Goal: Book appointment/travel/reservation

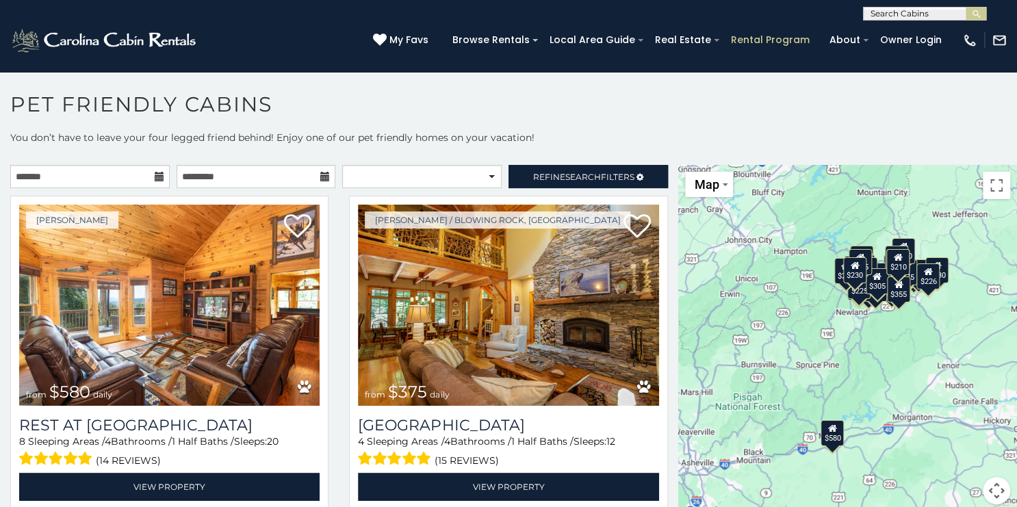
scroll to position [7, 0]
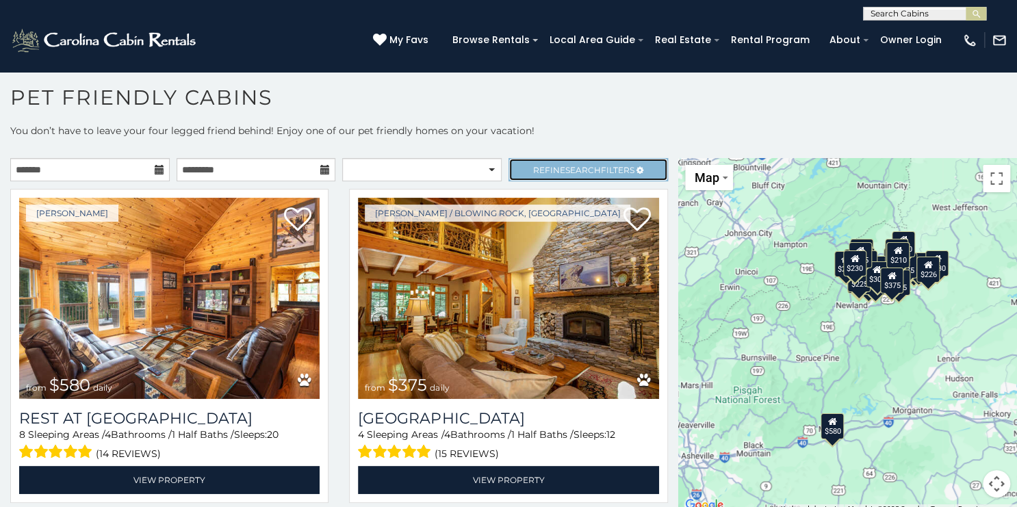
click at [572, 171] on span "Search" at bounding box center [584, 170] width 36 height 10
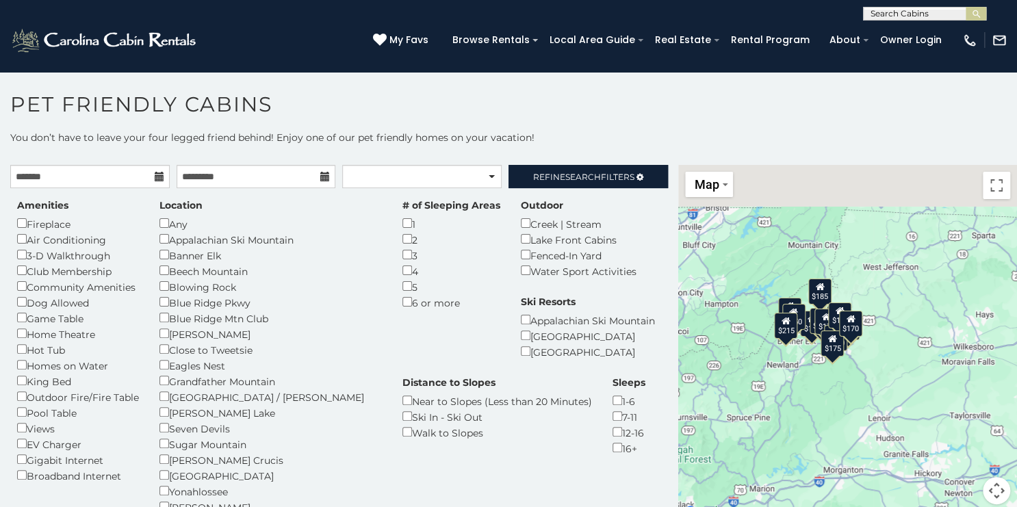
drag, startPoint x: 916, startPoint y: 373, endPoint x: 841, endPoint y: 428, distance: 92.6
click at [841, 428] on div "$185 $170 $152 $175 $185 $175 $170 $190 $175 $135 $150 $215 $170" at bounding box center [847, 343] width 339 height 356
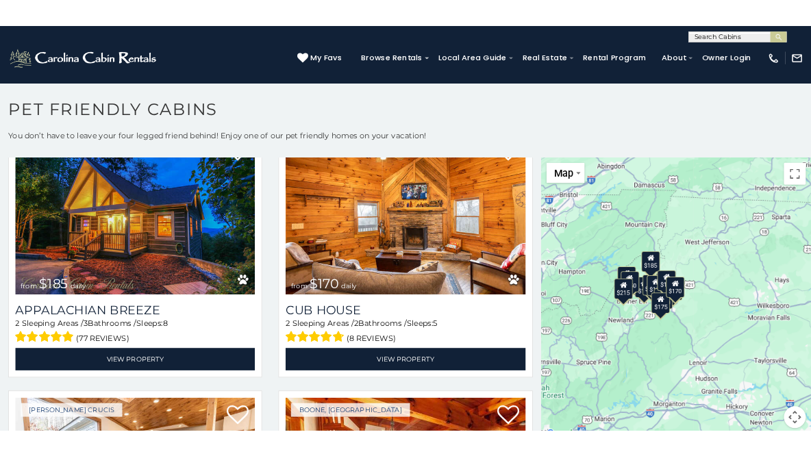
scroll to position [483, 0]
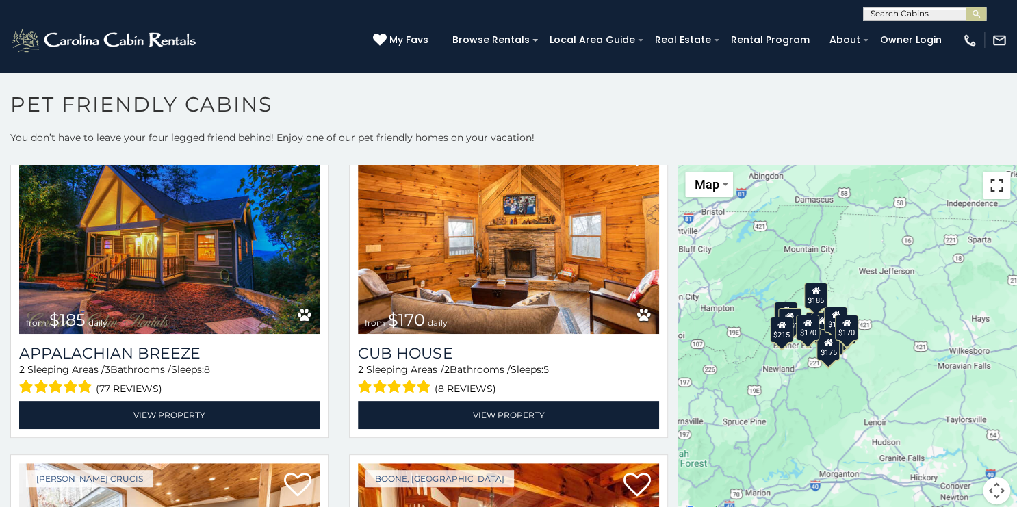
click at [990, 180] on button "Toggle fullscreen view" at bounding box center [996, 185] width 27 height 27
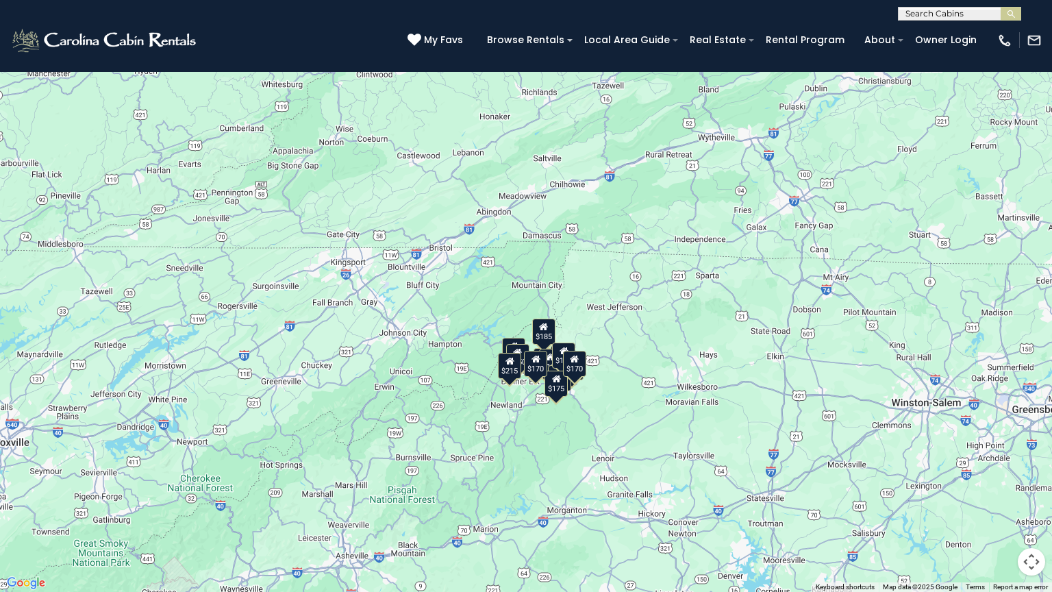
drag, startPoint x: 530, startPoint y: 349, endPoint x: 576, endPoint y: 433, distance: 96.2
click at [579, 433] on div "$185 $170 $152 $175 $185 $175 $170 $190 $175 $135 $150 $215 $170" at bounding box center [526, 296] width 1052 height 592
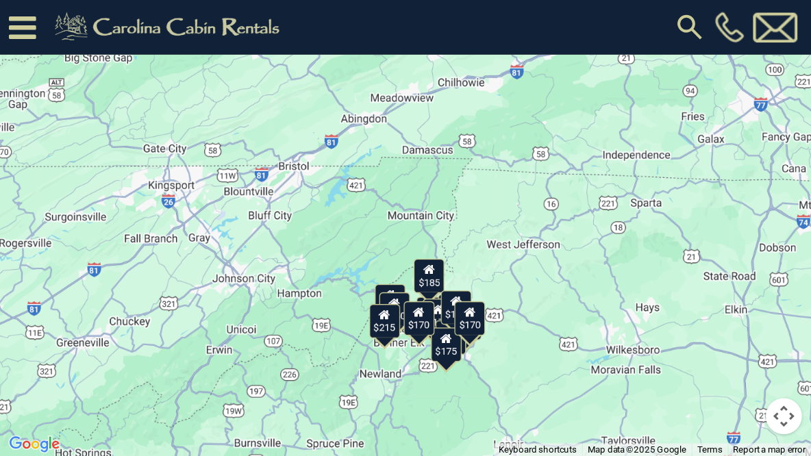
scroll to position [608, 0]
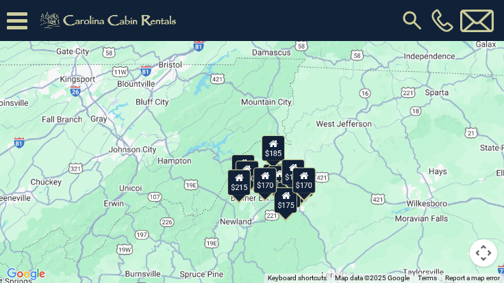
drag, startPoint x: 307, startPoint y: 245, endPoint x: 310, endPoint y: 213, distance: 32.3
click at [310, 213] on div "$185 $170 $152 $175 $185 $175 $170 $190 $175 $135 $150 $215 $170" at bounding box center [252, 141] width 504 height 283
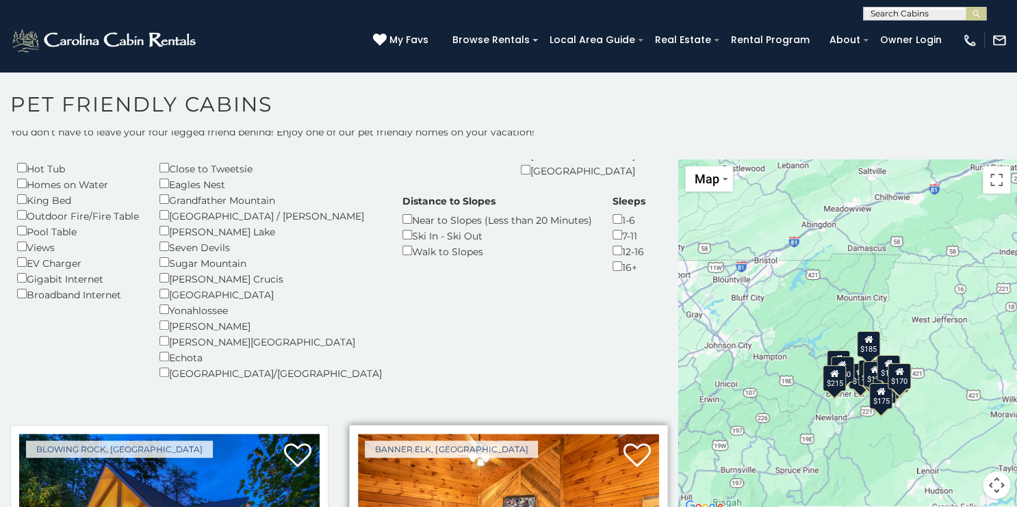
scroll to position [383, 0]
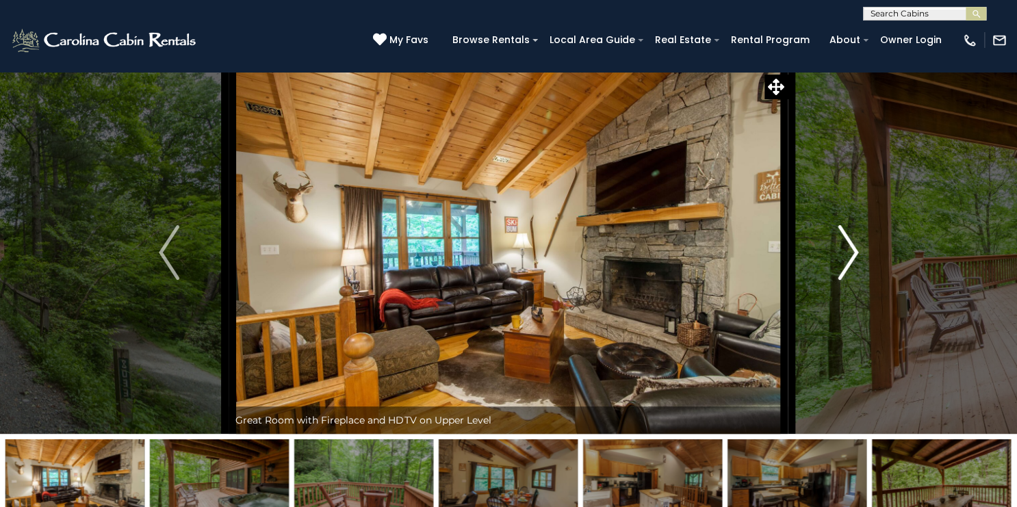
click at [850, 255] on img "Next" at bounding box center [848, 252] width 21 height 55
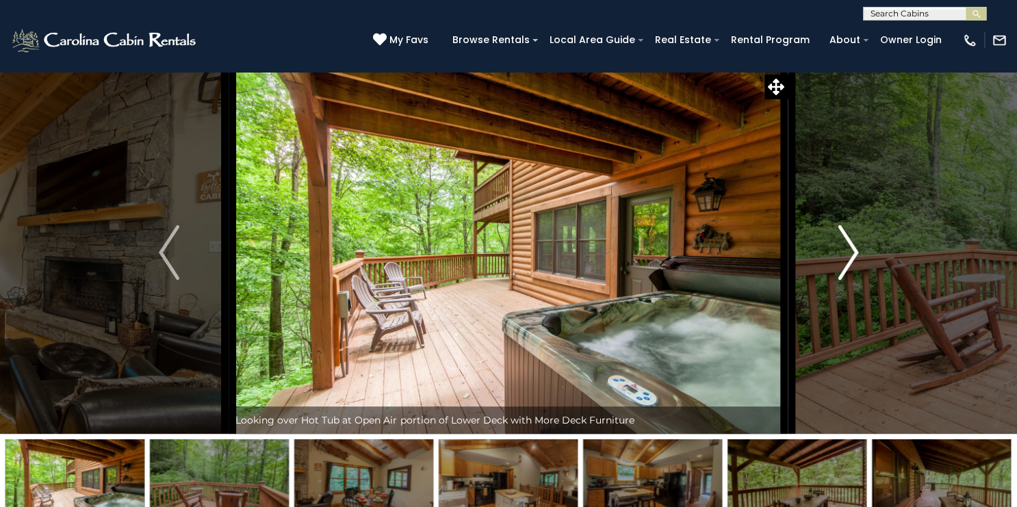
click at [850, 255] on img "Next" at bounding box center [848, 252] width 21 height 55
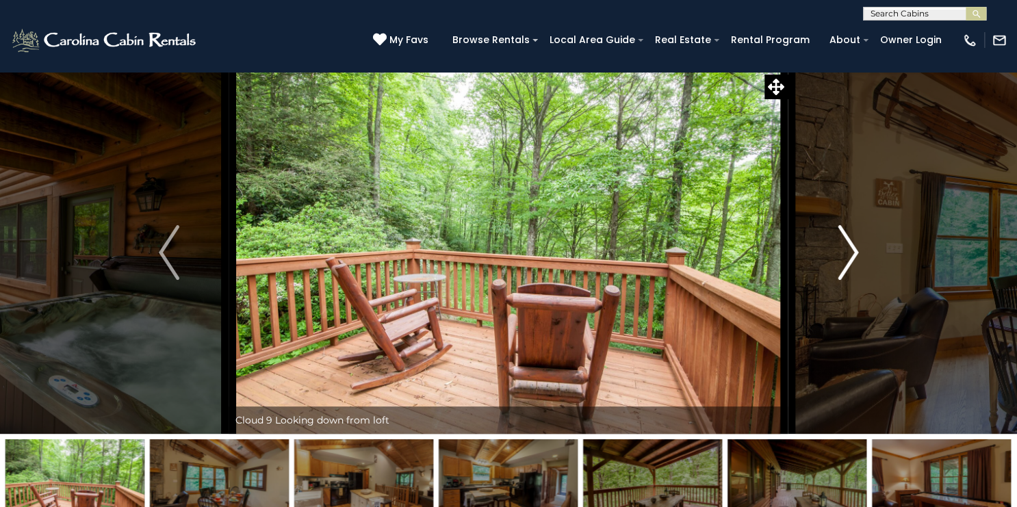
click at [850, 255] on img "Next" at bounding box center [848, 252] width 21 height 55
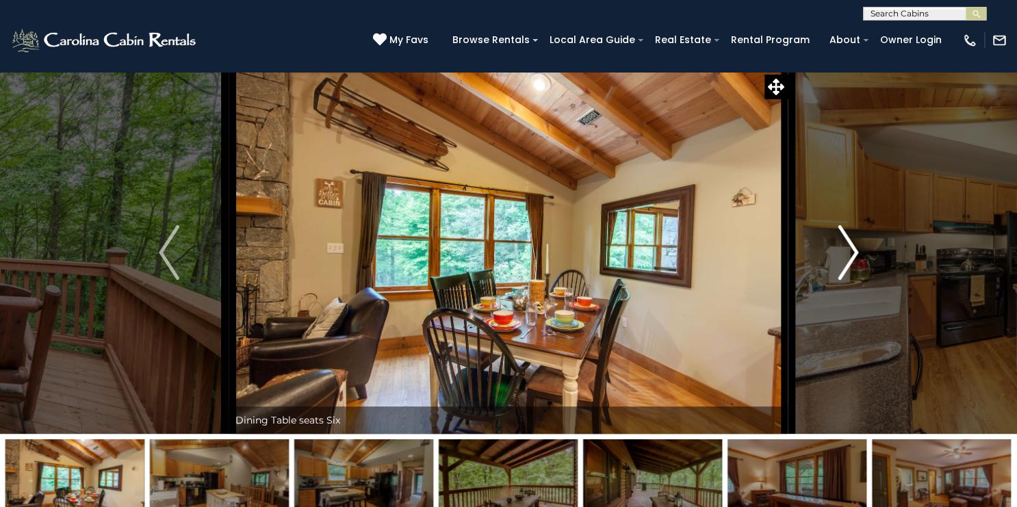
click at [850, 254] on img "Next" at bounding box center [848, 252] width 21 height 55
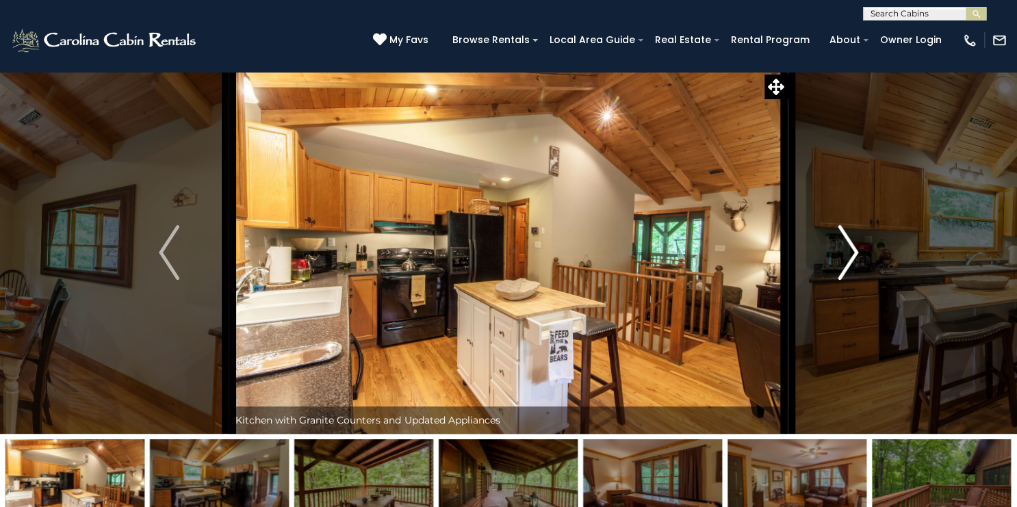
click at [850, 254] on img "Next" at bounding box center [848, 252] width 21 height 55
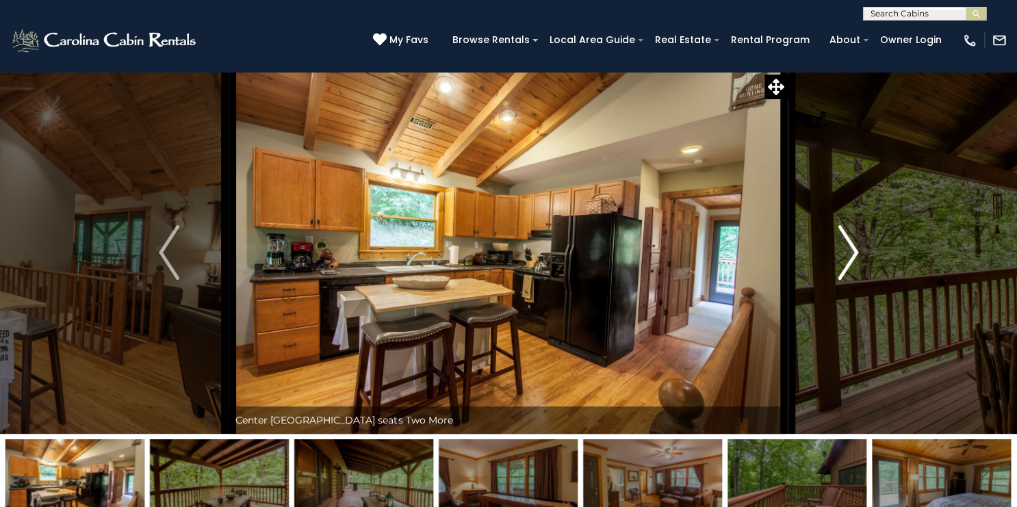
click at [850, 254] on img "Next" at bounding box center [848, 252] width 21 height 55
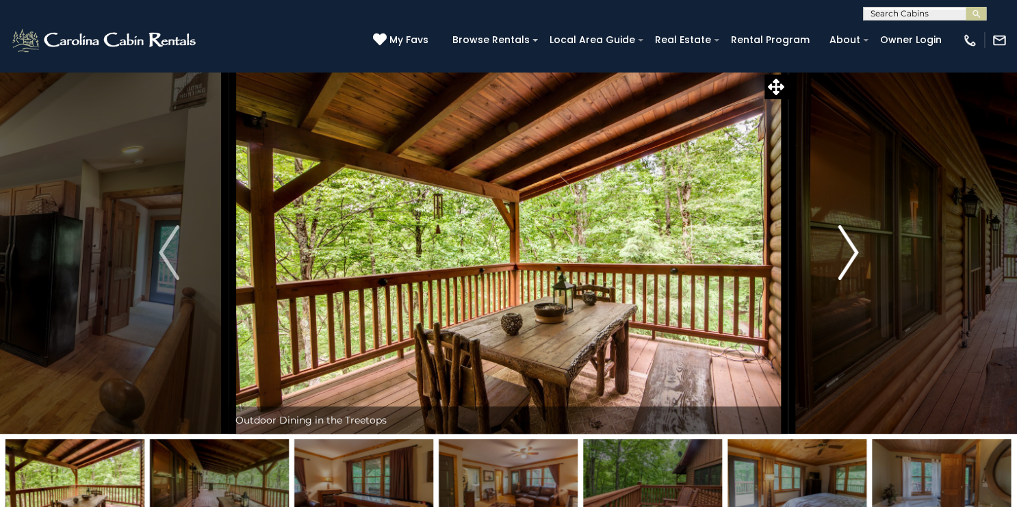
click at [850, 254] on img "Next" at bounding box center [848, 252] width 21 height 55
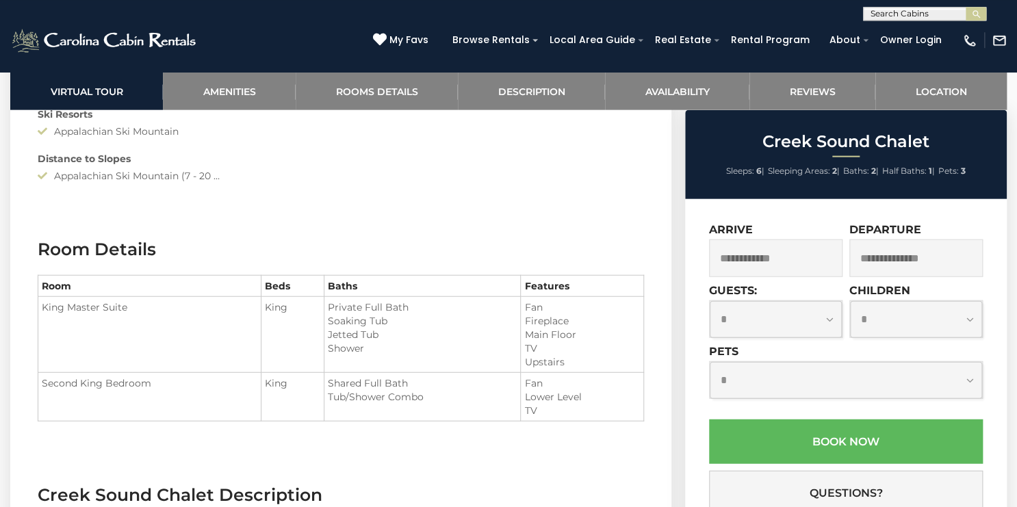
scroll to position [1590, 0]
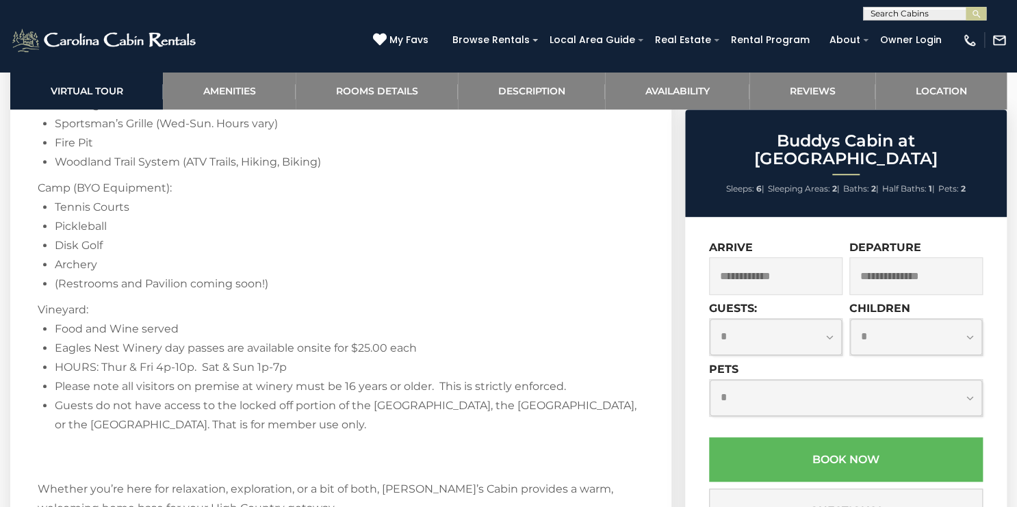
scroll to position [2675, 0]
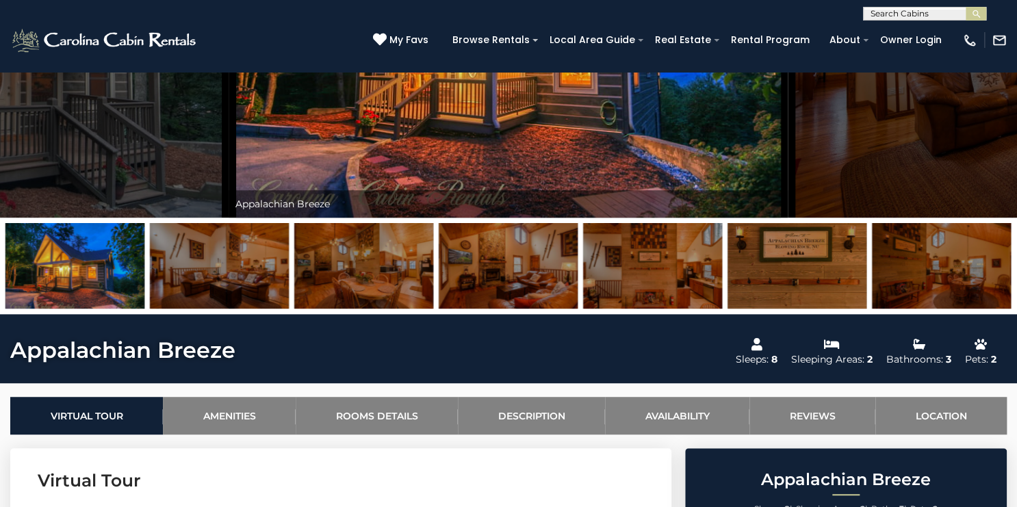
scroll to position [506, 0]
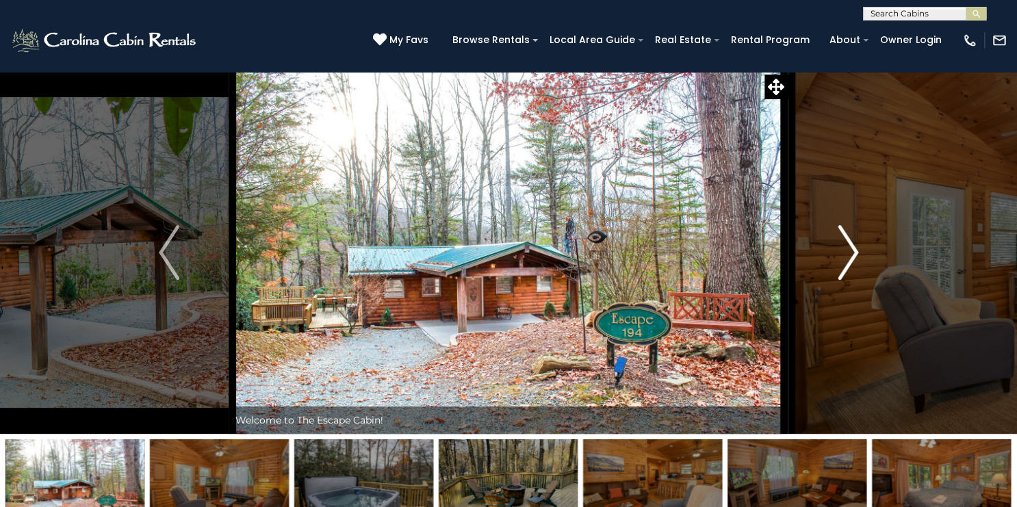
click at [835, 244] on button "Next" at bounding box center [849, 252] width 120 height 363
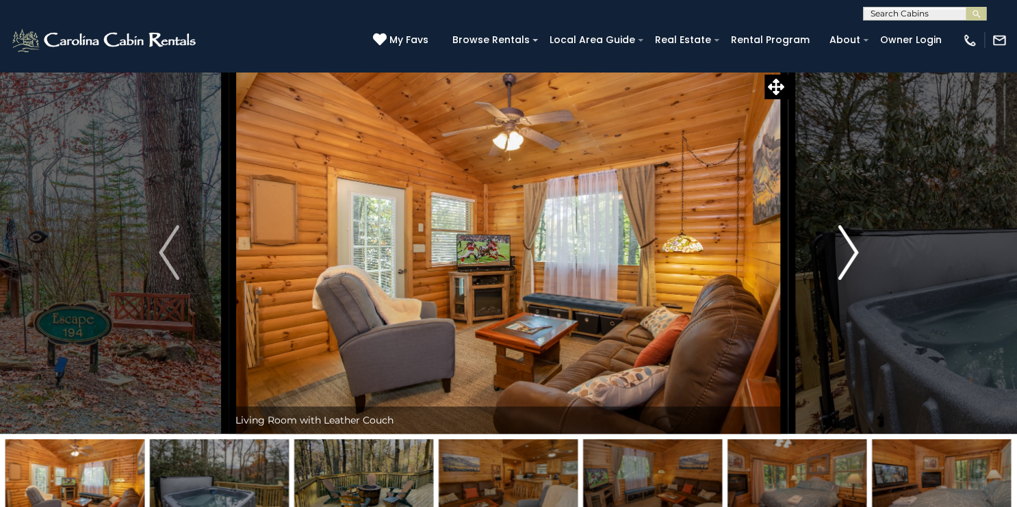
click at [836, 244] on button "Next" at bounding box center [849, 252] width 120 height 363
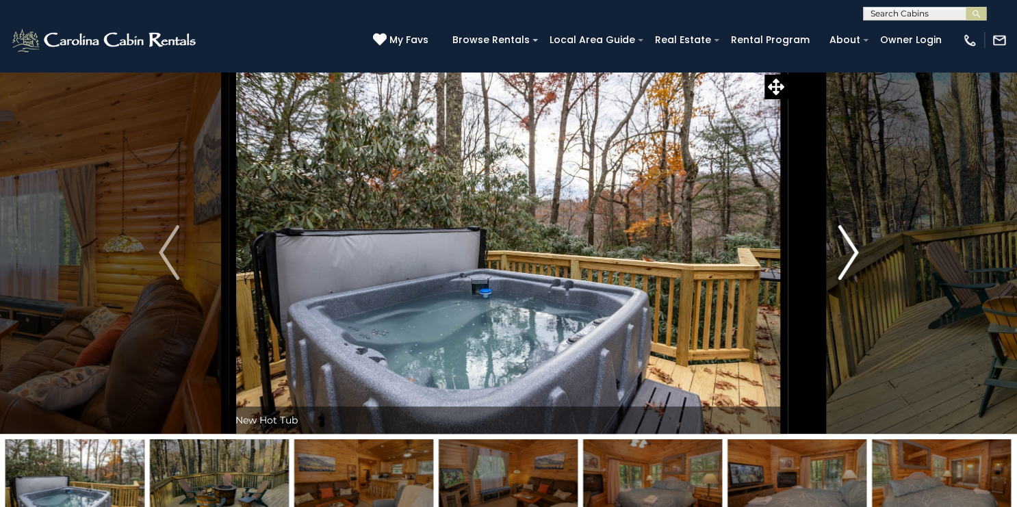
click at [836, 244] on button "Next" at bounding box center [849, 252] width 120 height 363
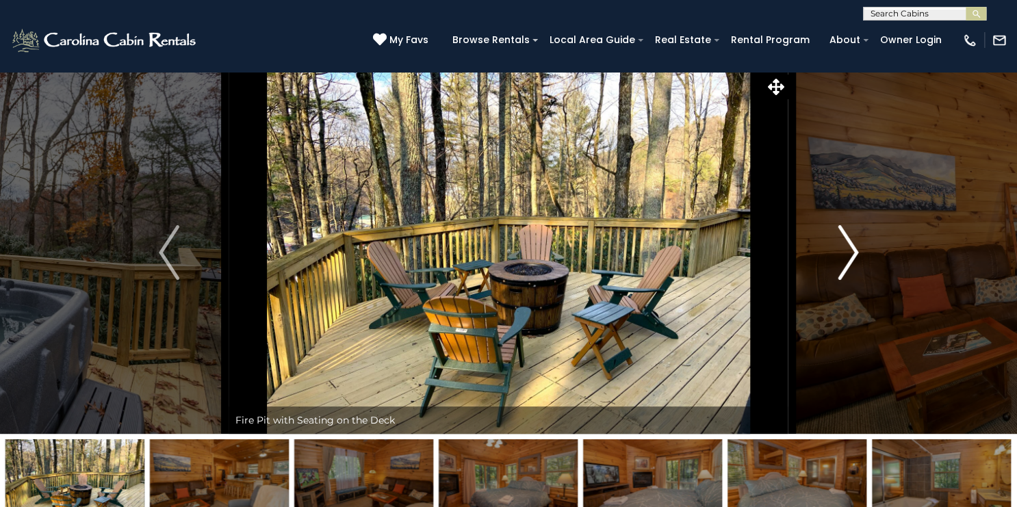
click at [836, 244] on button "Next" at bounding box center [849, 252] width 120 height 363
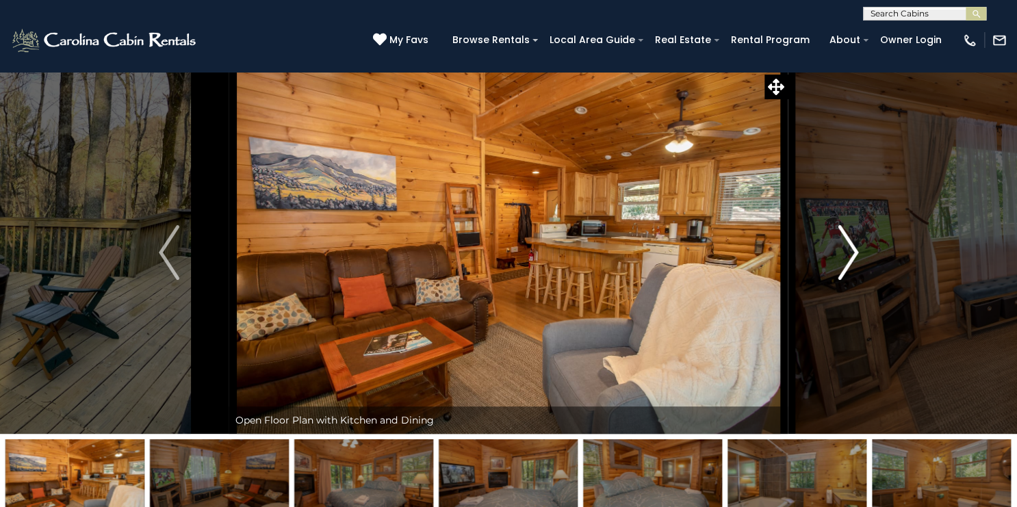
click at [836, 244] on button "Next" at bounding box center [849, 252] width 120 height 363
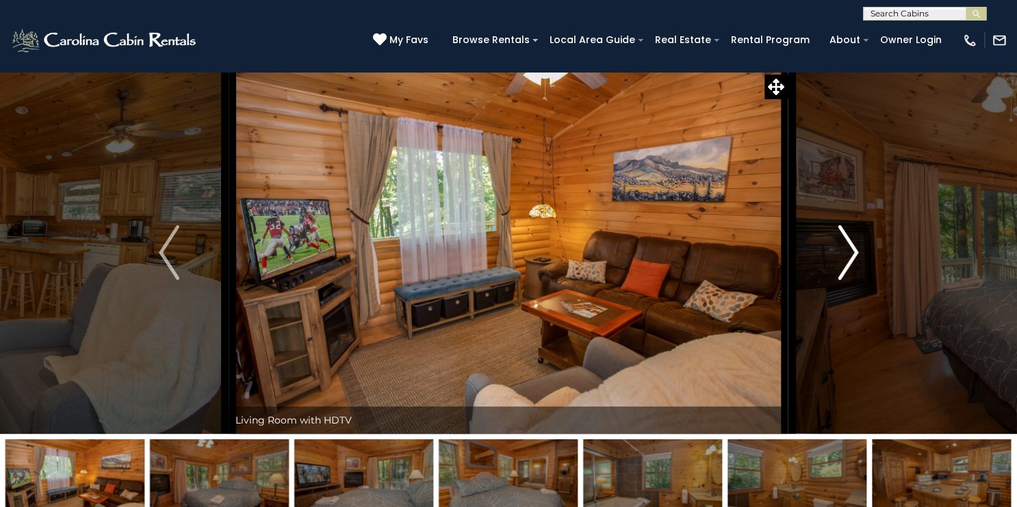
click at [836, 244] on button "Next" at bounding box center [849, 252] width 120 height 363
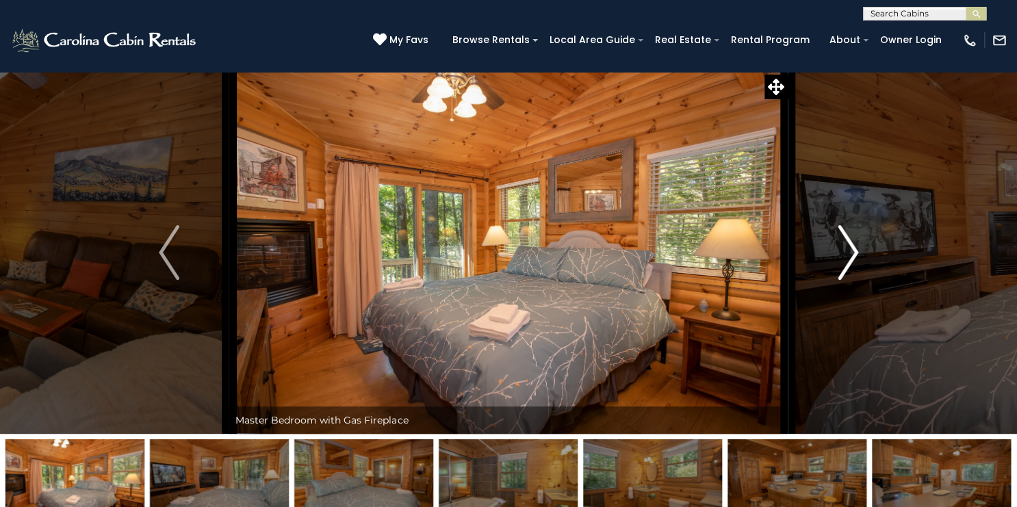
click at [836, 244] on button "Next" at bounding box center [849, 252] width 120 height 363
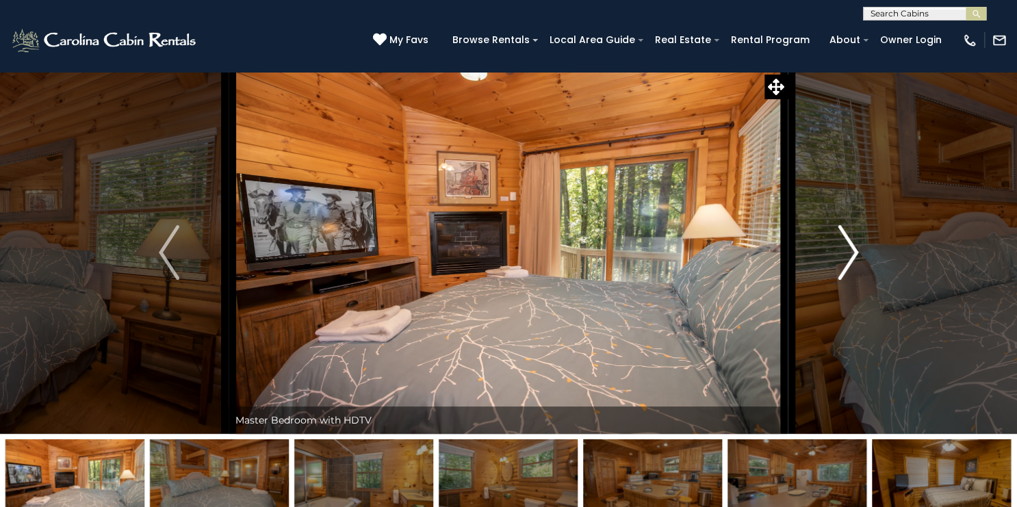
click at [836, 244] on button "Next" at bounding box center [849, 252] width 120 height 363
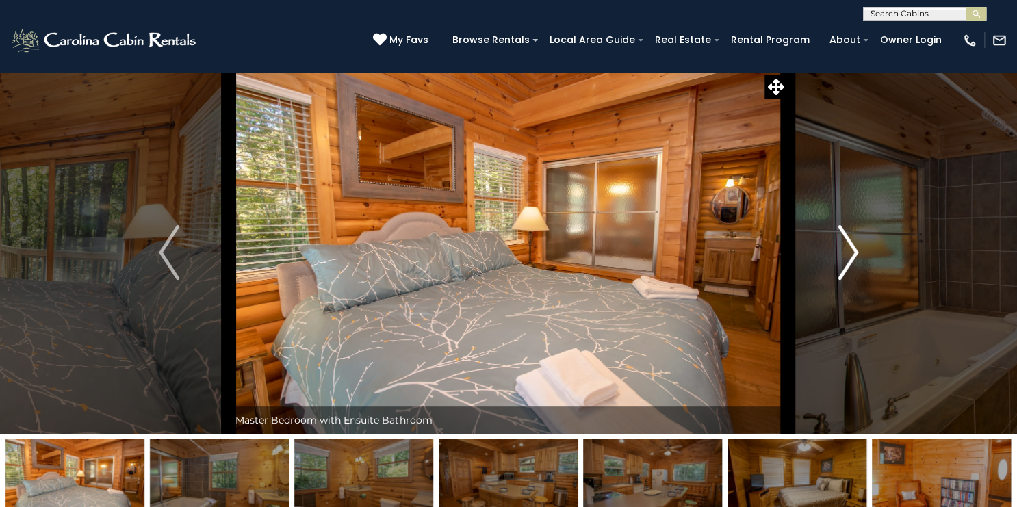
click at [836, 244] on button "Next" at bounding box center [849, 252] width 120 height 363
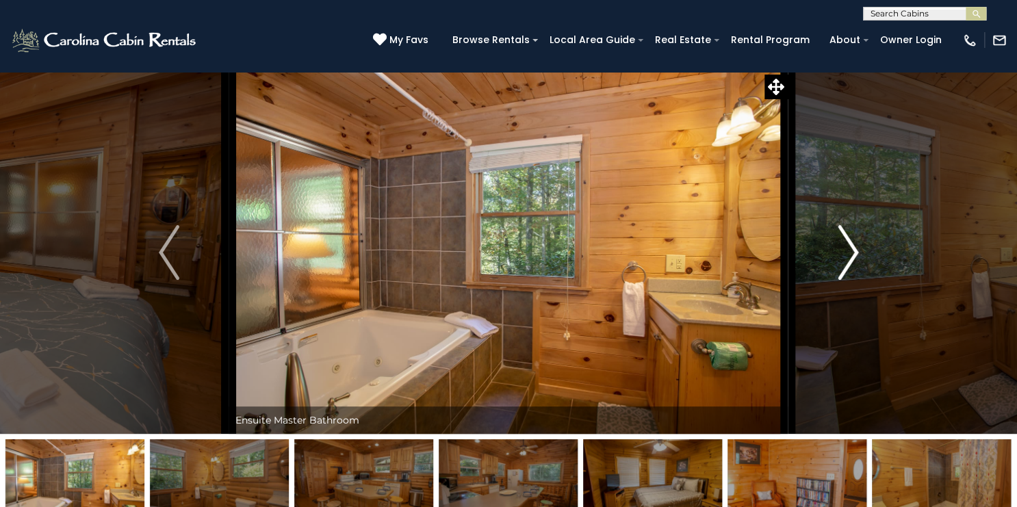
click at [836, 244] on button "Next" at bounding box center [849, 252] width 120 height 363
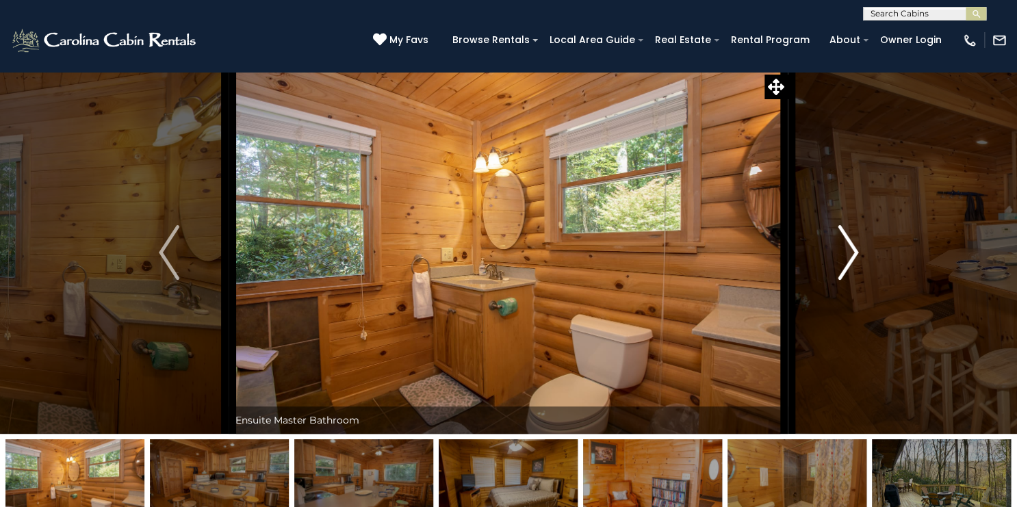
click at [836, 244] on button "Next" at bounding box center [849, 252] width 120 height 363
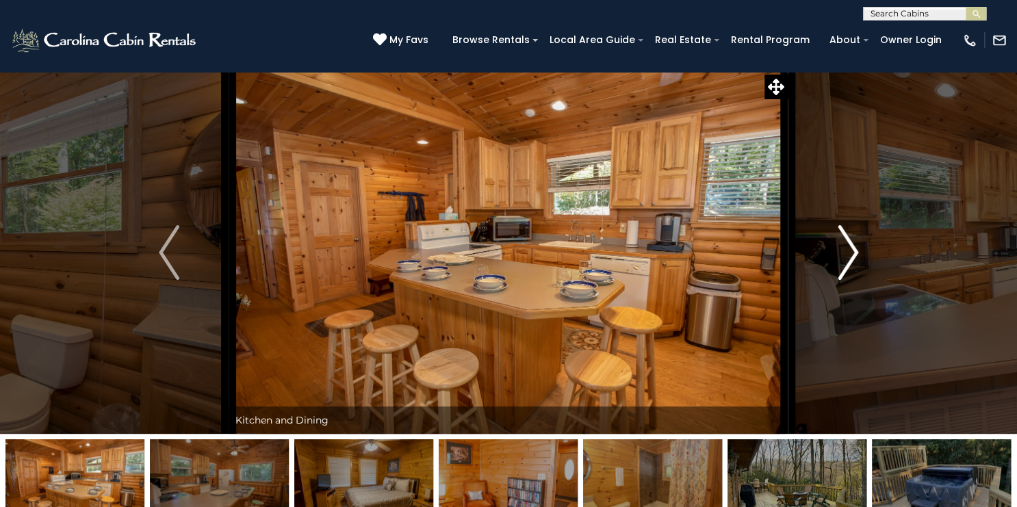
click at [836, 244] on button "Next" at bounding box center [849, 252] width 120 height 363
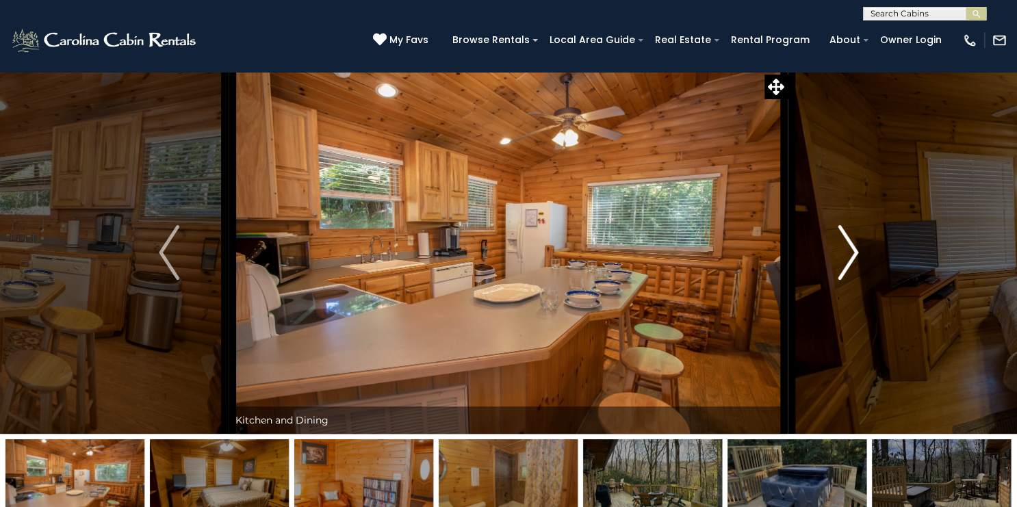
click at [836, 244] on button "Next" at bounding box center [849, 252] width 120 height 363
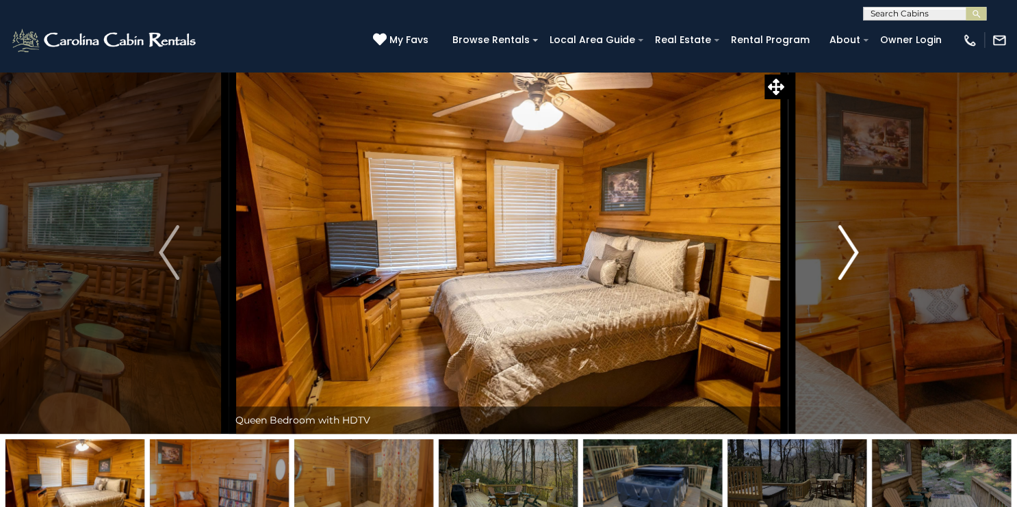
click at [836, 244] on button "Next" at bounding box center [849, 252] width 120 height 363
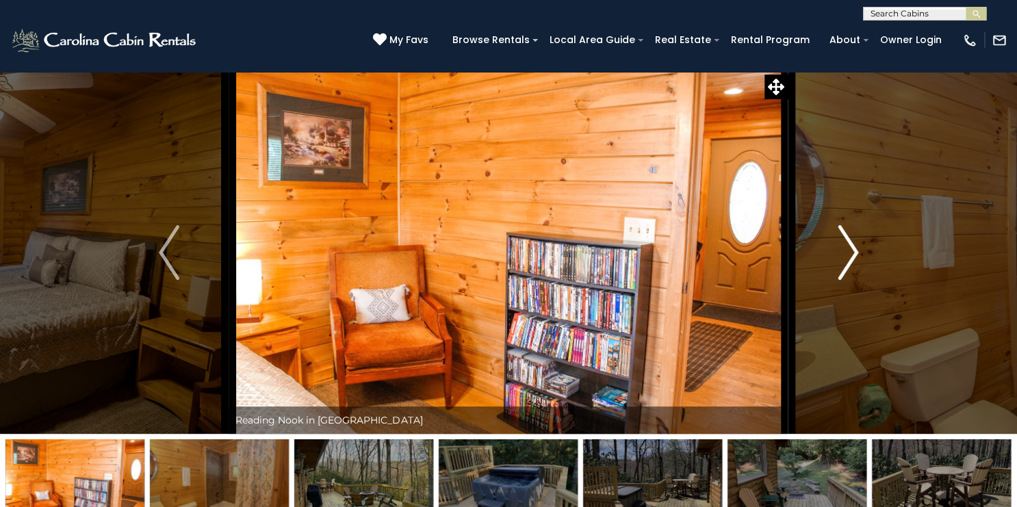
click at [836, 244] on button "Next" at bounding box center [849, 252] width 120 height 363
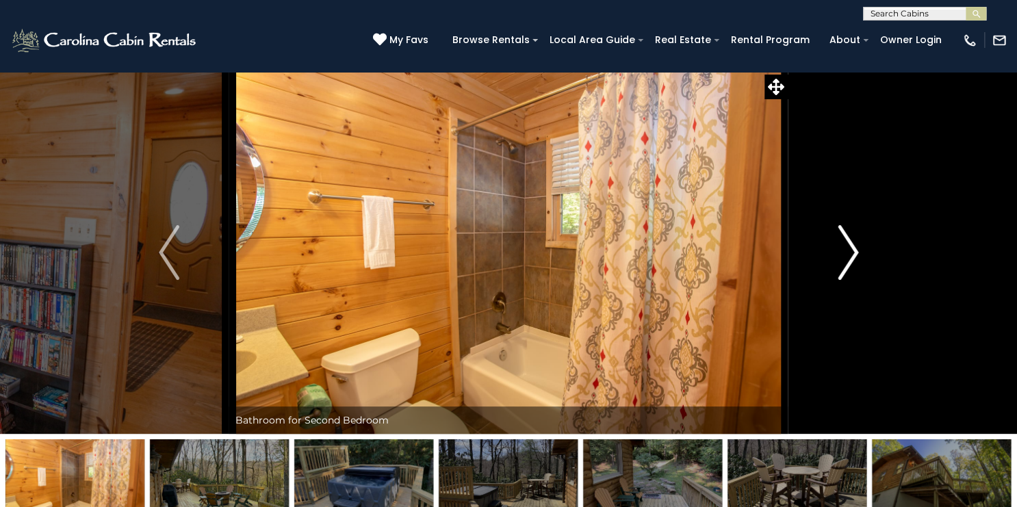
click at [836, 244] on button "Next" at bounding box center [849, 252] width 120 height 363
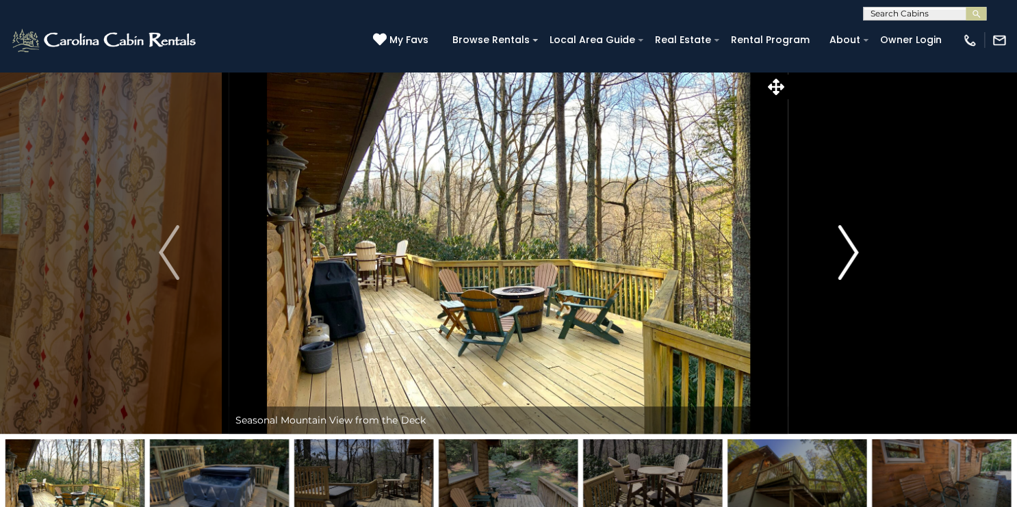
click at [836, 244] on button "Next" at bounding box center [849, 252] width 120 height 363
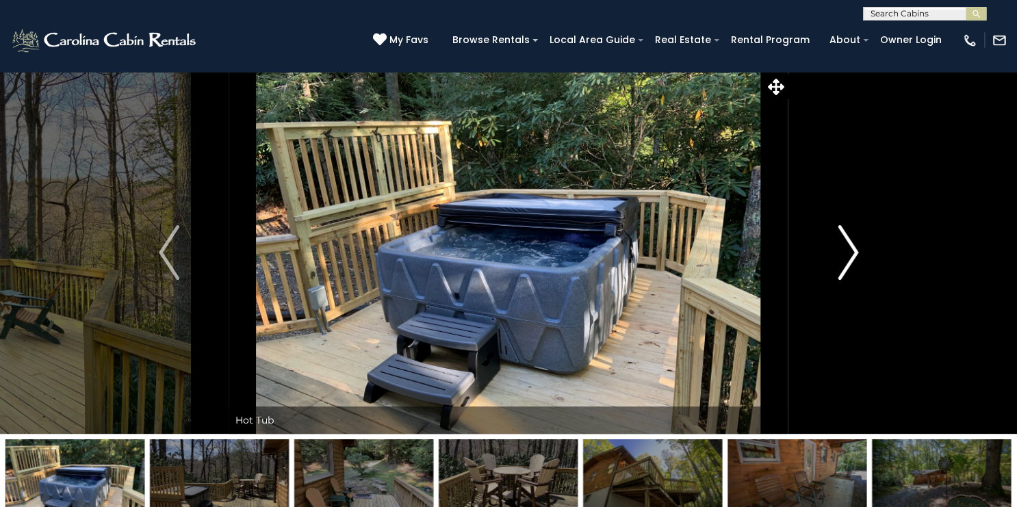
click at [836, 244] on button "Next" at bounding box center [849, 252] width 120 height 363
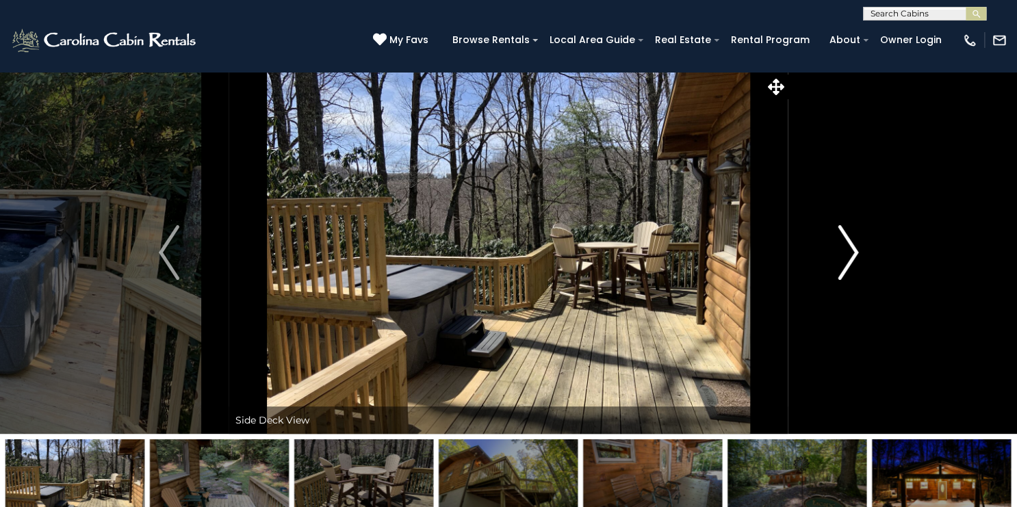
click at [836, 244] on button "Next" at bounding box center [849, 252] width 120 height 363
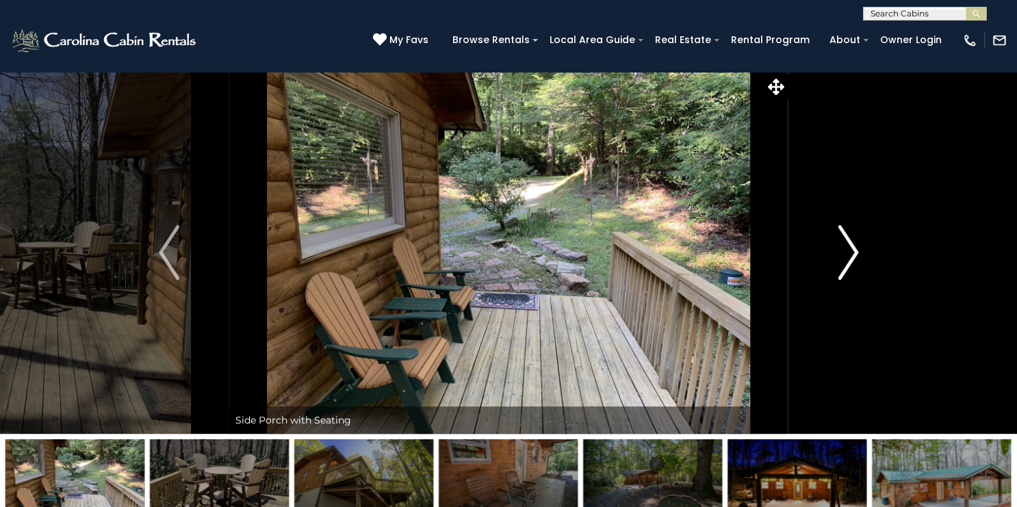
click at [836, 244] on button "Next" at bounding box center [849, 252] width 120 height 363
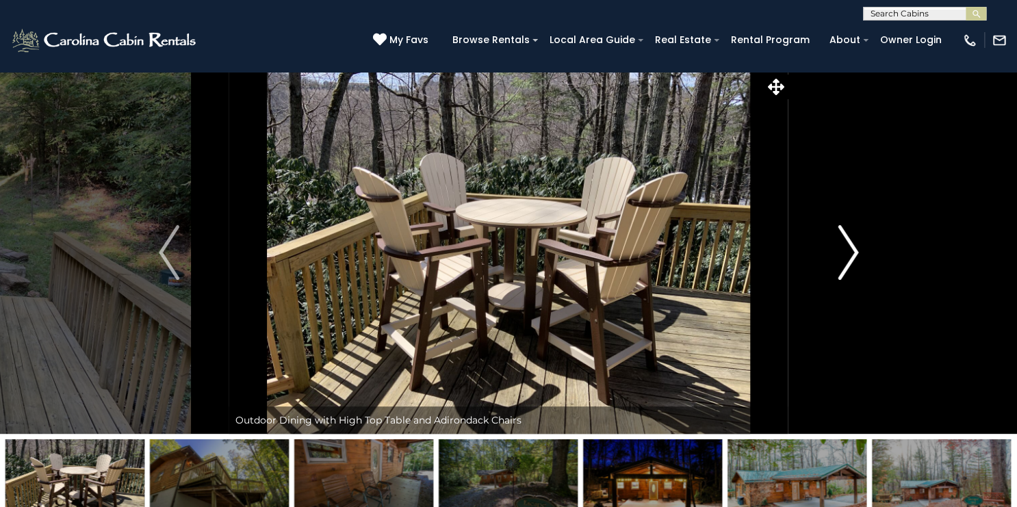
click at [836, 244] on button "Next" at bounding box center [849, 252] width 120 height 363
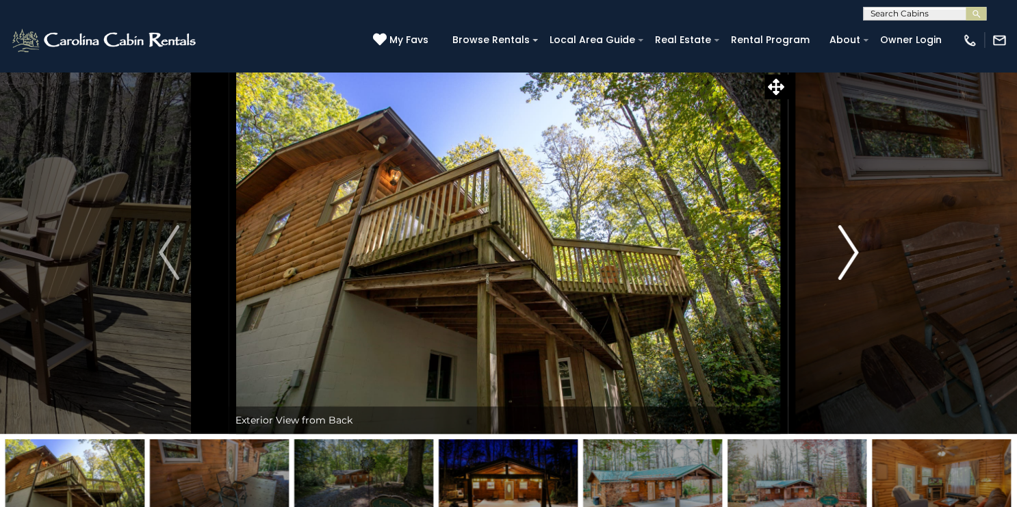
click at [836, 244] on button "Next" at bounding box center [849, 252] width 120 height 363
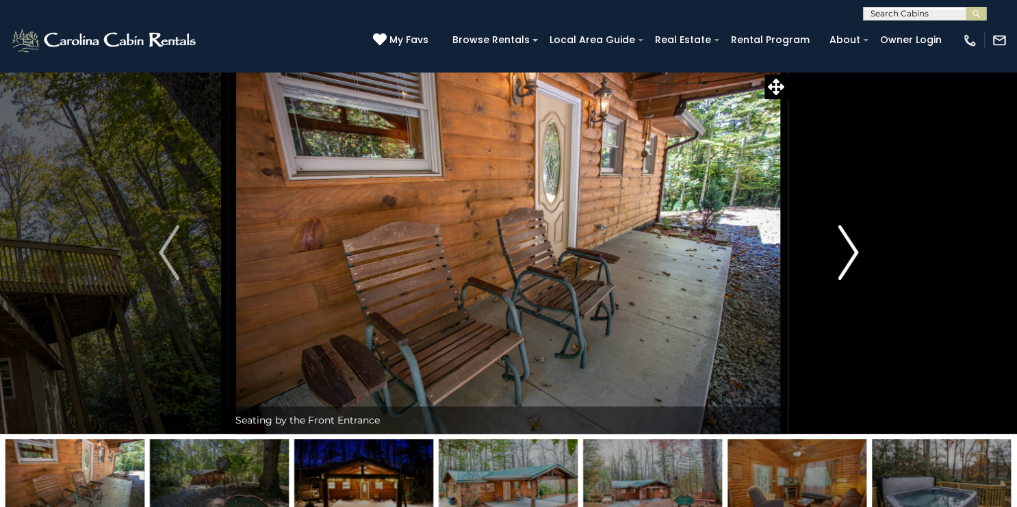
click at [836, 244] on button "Next" at bounding box center [849, 252] width 120 height 363
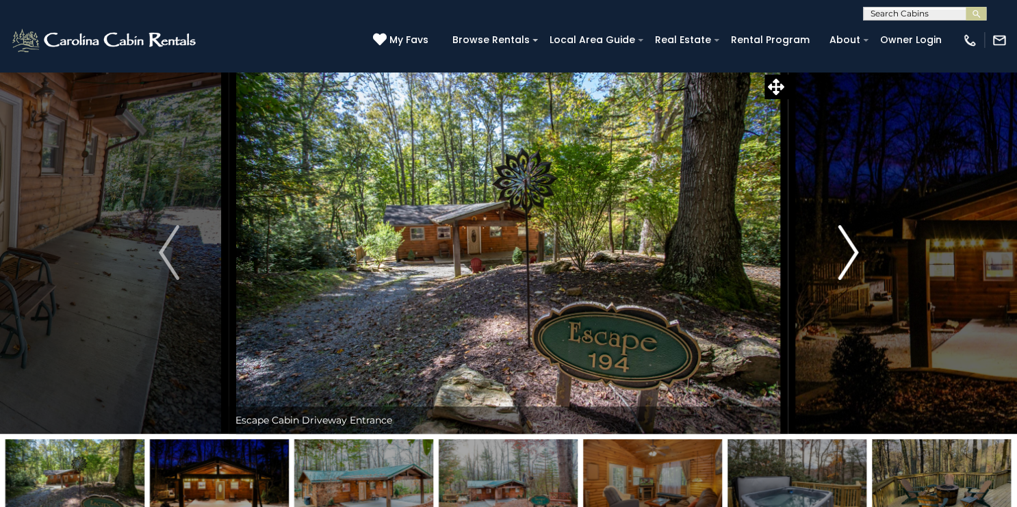
click at [836, 244] on button "Next" at bounding box center [849, 252] width 120 height 363
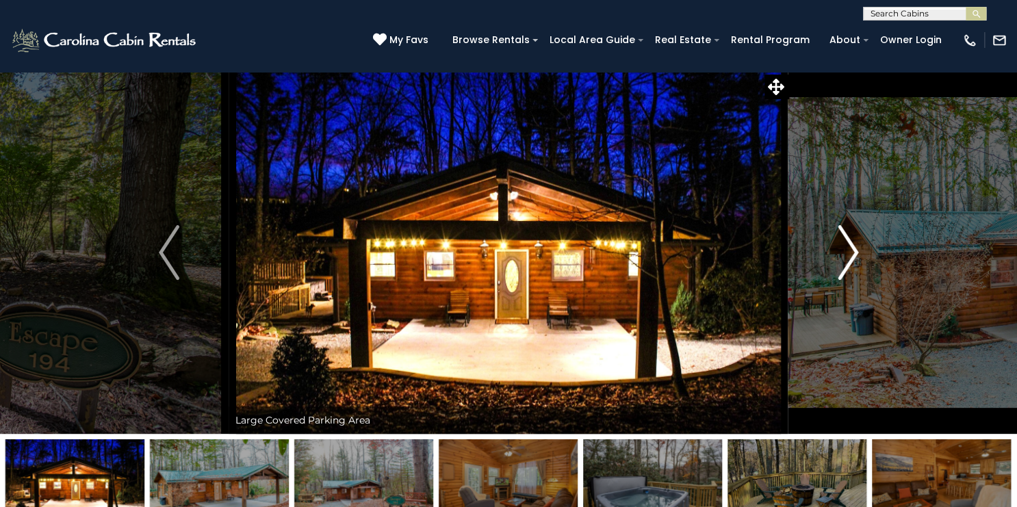
click at [836, 244] on button "Next" at bounding box center [849, 252] width 120 height 363
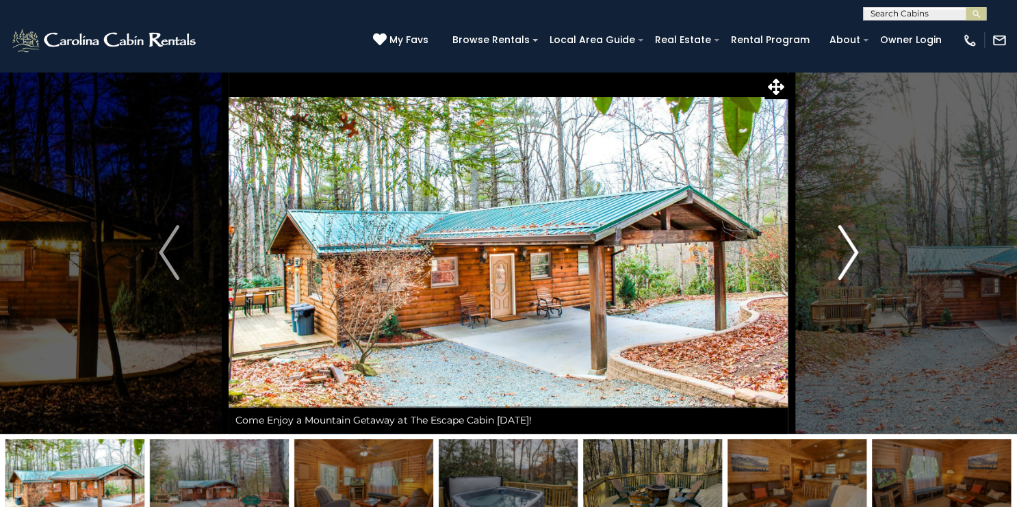
click at [836, 244] on button "Next" at bounding box center [849, 252] width 120 height 363
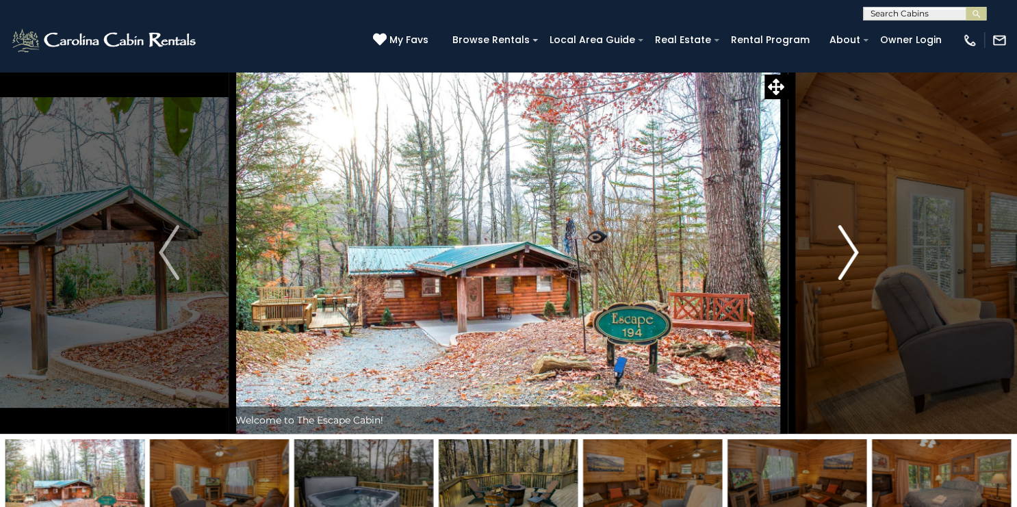
click at [836, 244] on button "Next" at bounding box center [849, 252] width 120 height 363
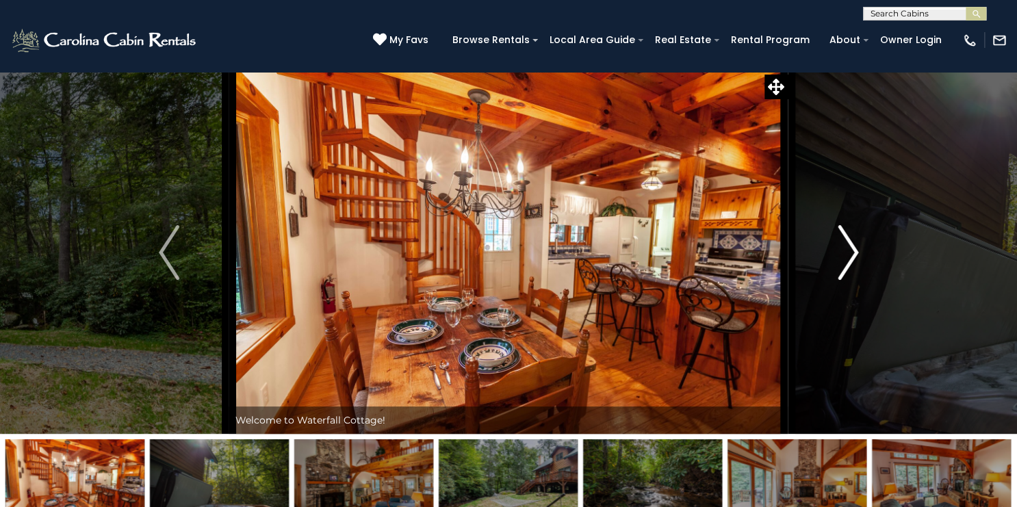
click at [834, 235] on button "Next" at bounding box center [849, 252] width 120 height 363
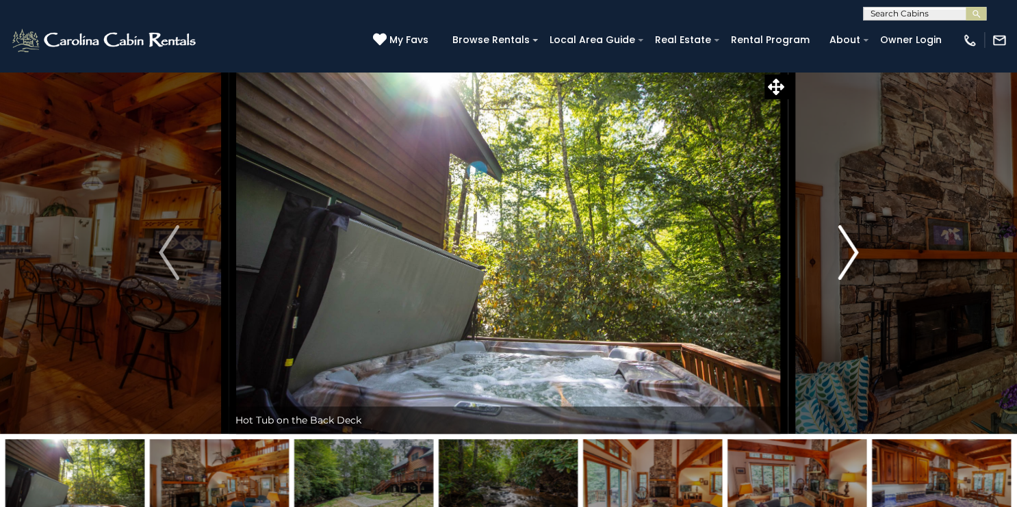
click at [834, 238] on button "Next" at bounding box center [849, 252] width 120 height 363
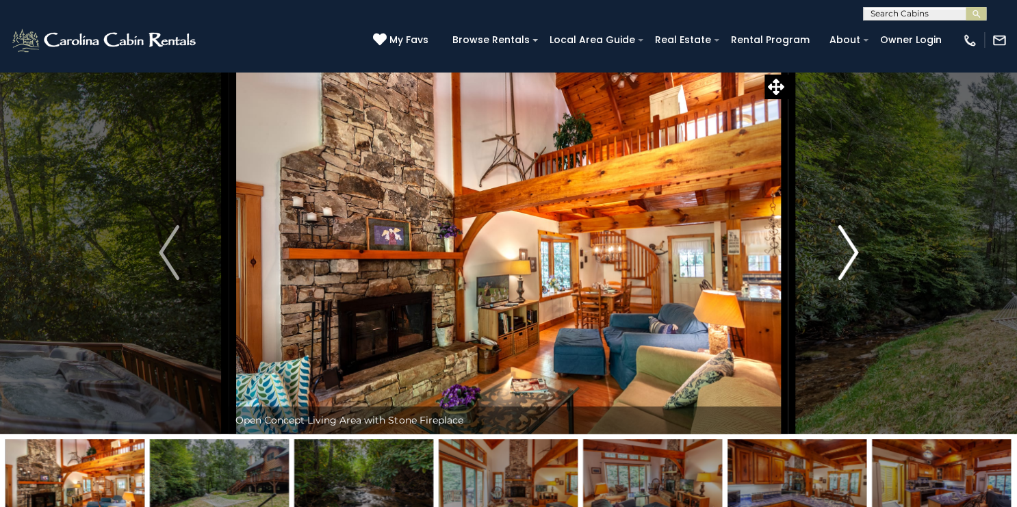
click at [837, 243] on button "Next" at bounding box center [849, 252] width 120 height 363
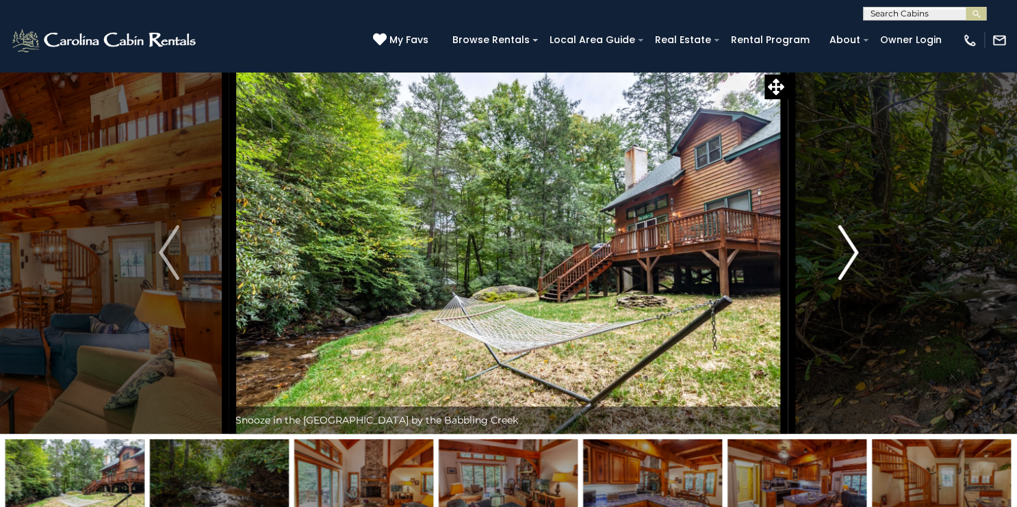
click at [837, 243] on button "Next" at bounding box center [849, 252] width 120 height 363
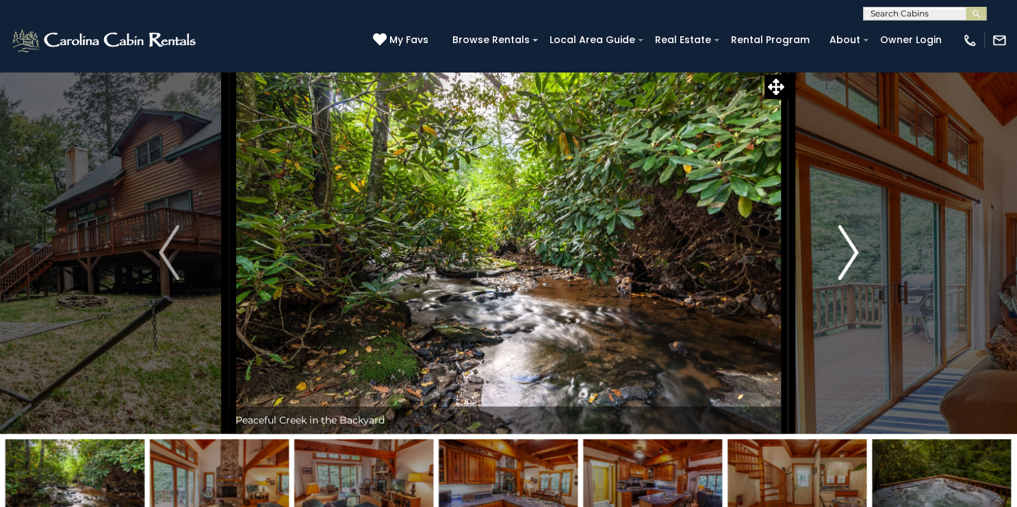
click at [837, 243] on button "Next" at bounding box center [849, 252] width 120 height 363
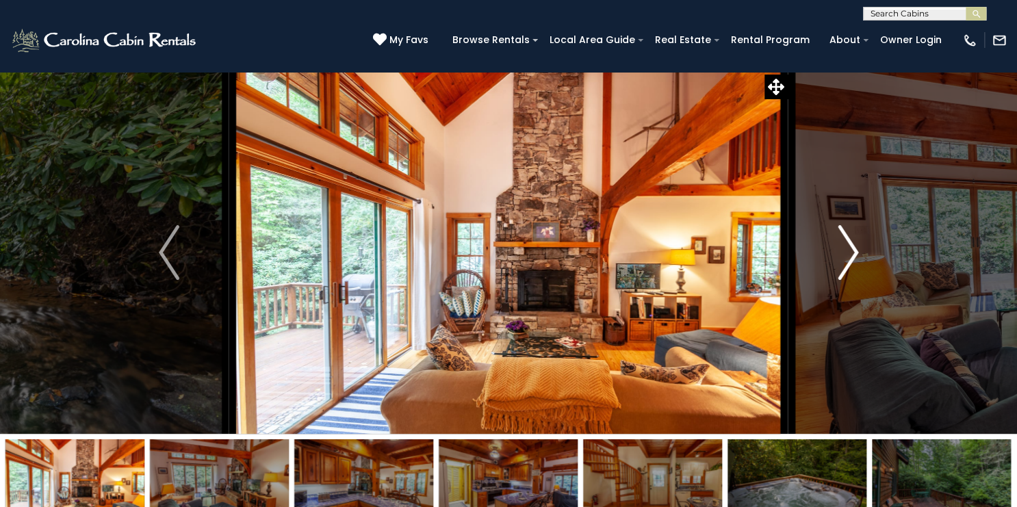
click at [837, 243] on button "Next" at bounding box center [849, 252] width 120 height 363
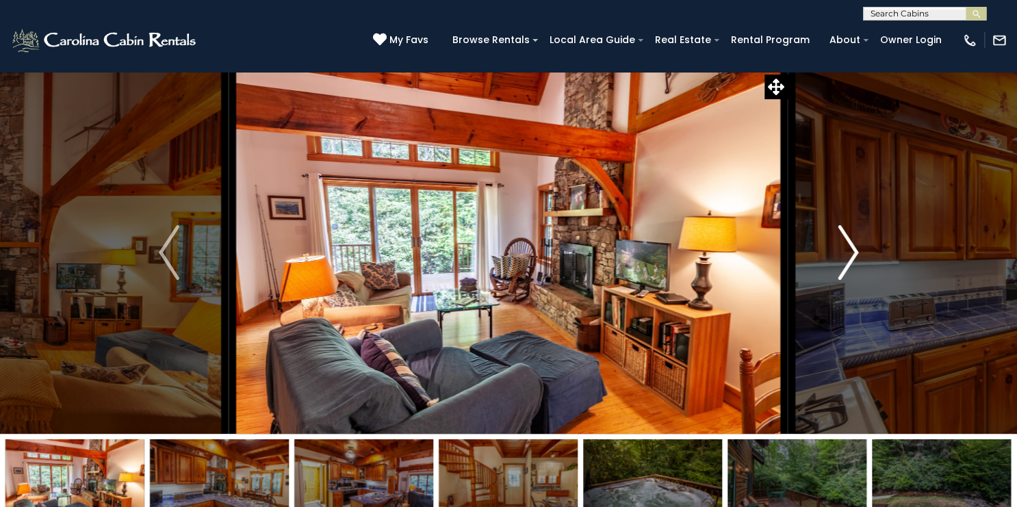
click at [837, 243] on button "Next" at bounding box center [849, 252] width 120 height 363
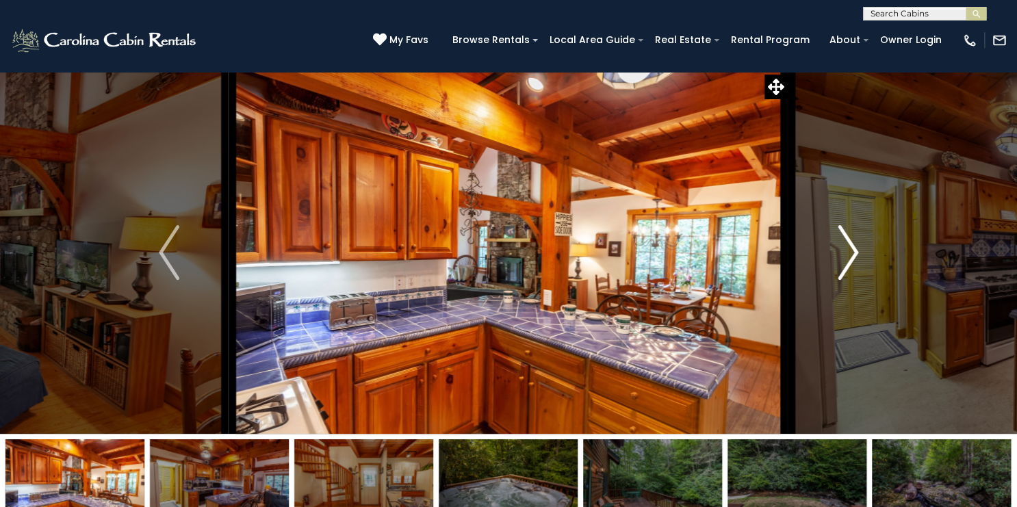
click at [837, 243] on button "Next" at bounding box center [849, 252] width 120 height 363
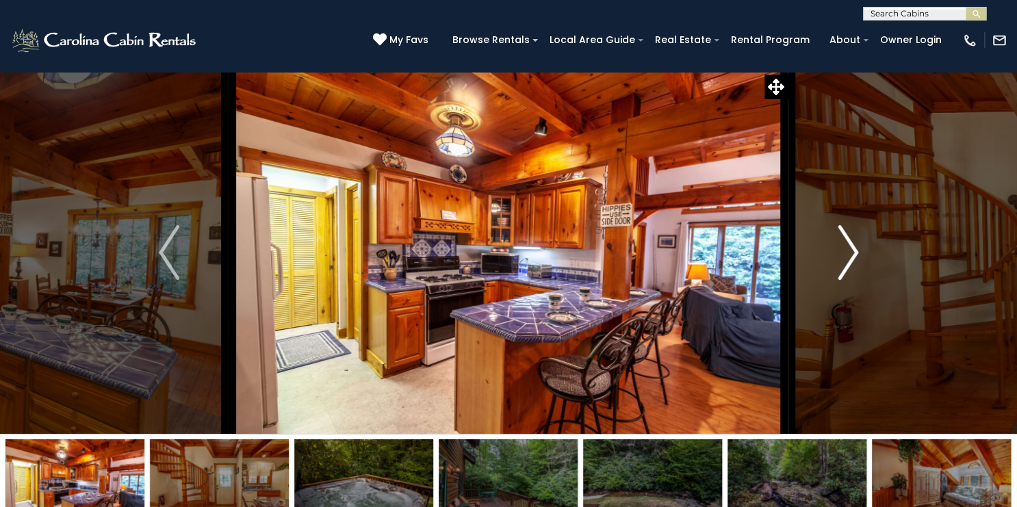
click at [837, 243] on button "Next" at bounding box center [849, 252] width 120 height 363
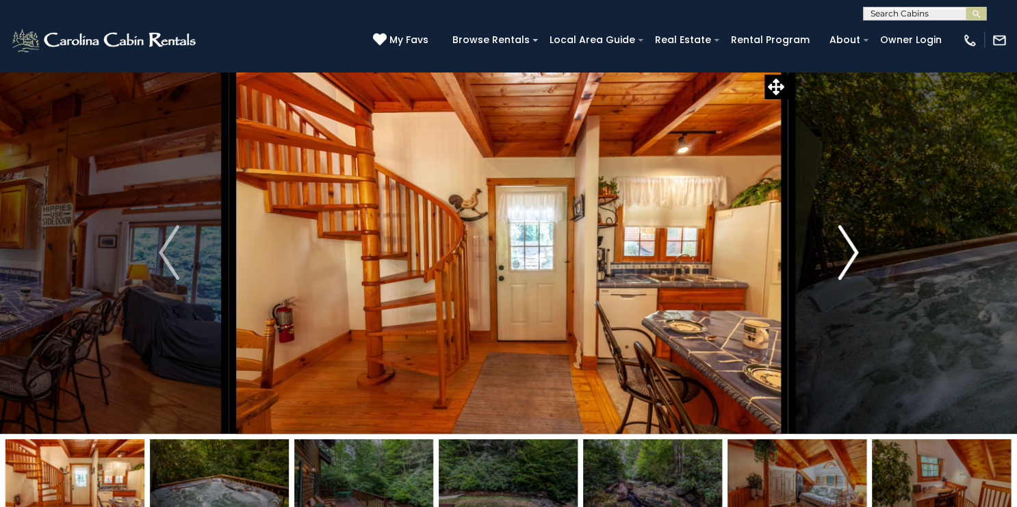
click at [837, 243] on button "Next" at bounding box center [849, 252] width 120 height 363
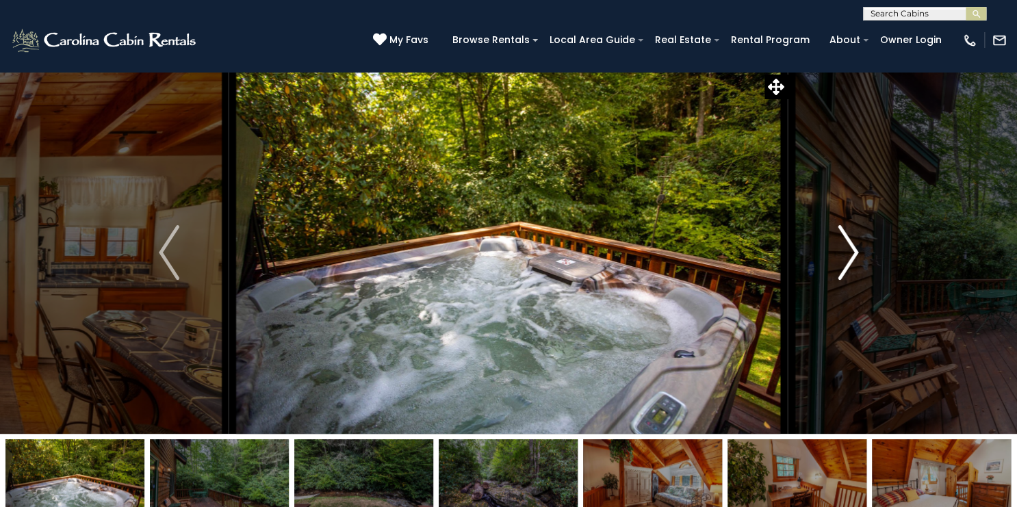
click at [837, 243] on button "Next" at bounding box center [849, 252] width 120 height 363
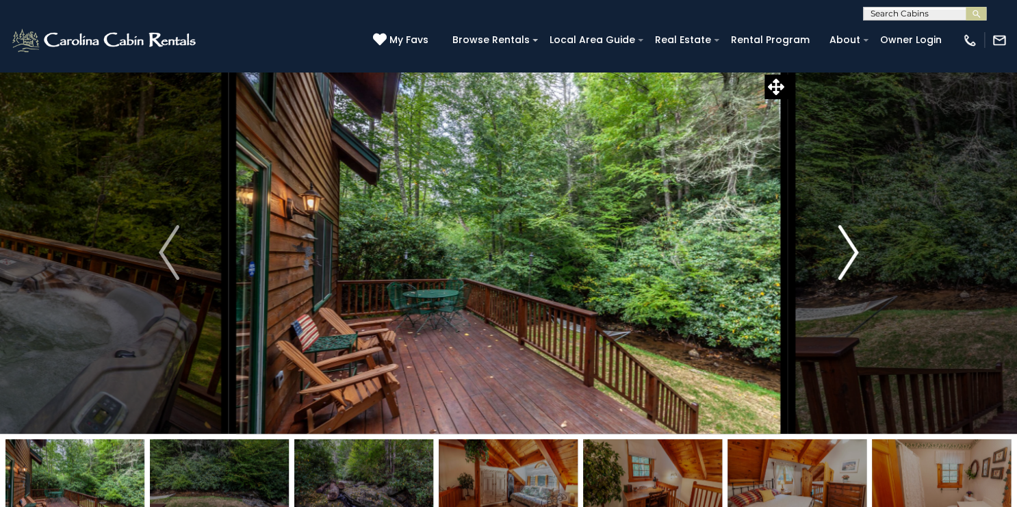
click at [837, 243] on button "Next" at bounding box center [849, 252] width 120 height 363
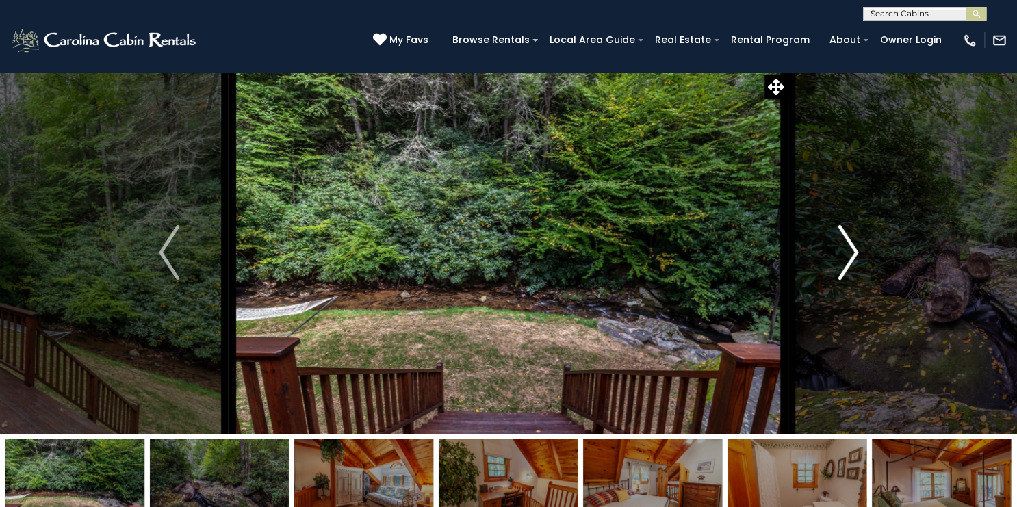
click at [837, 243] on button "Next" at bounding box center [849, 252] width 120 height 363
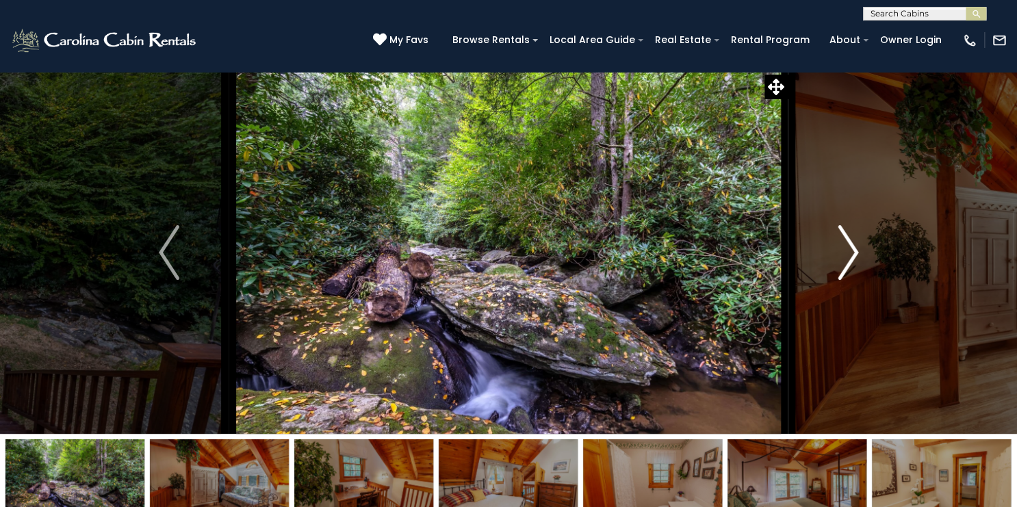
click at [837, 243] on button "Next" at bounding box center [849, 252] width 120 height 363
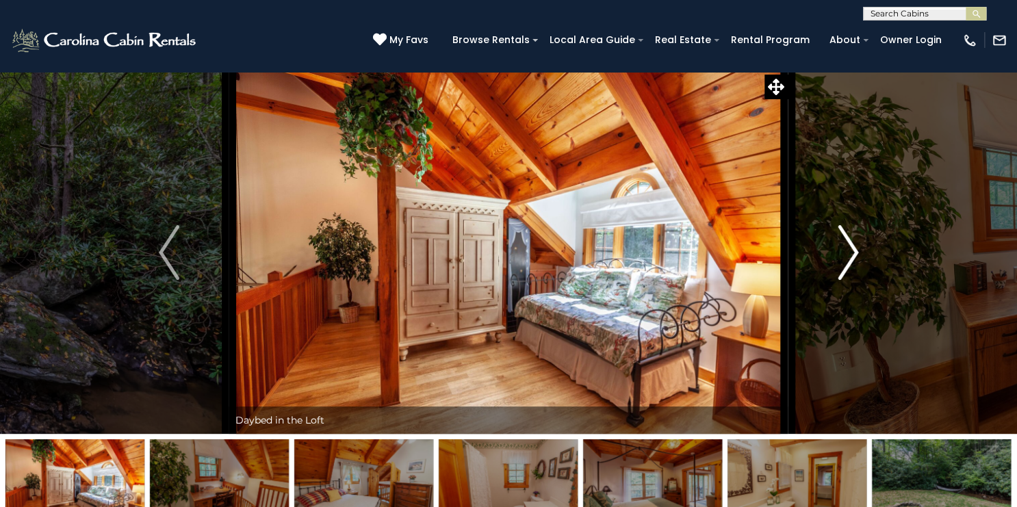
click at [837, 243] on button "Next" at bounding box center [849, 252] width 120 height 363
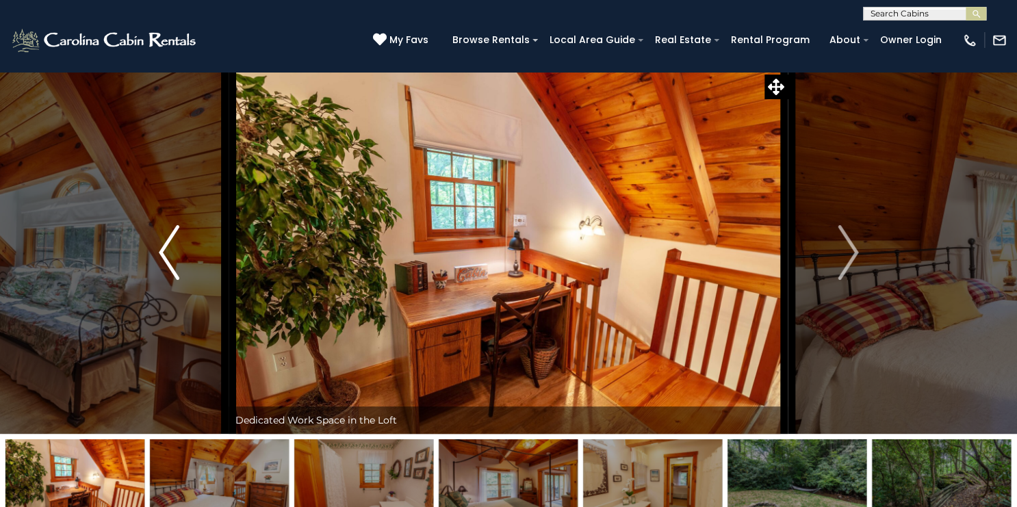
click at [193, 259] on button "Previous" at bounding box center [169, 252] width 120 height 363
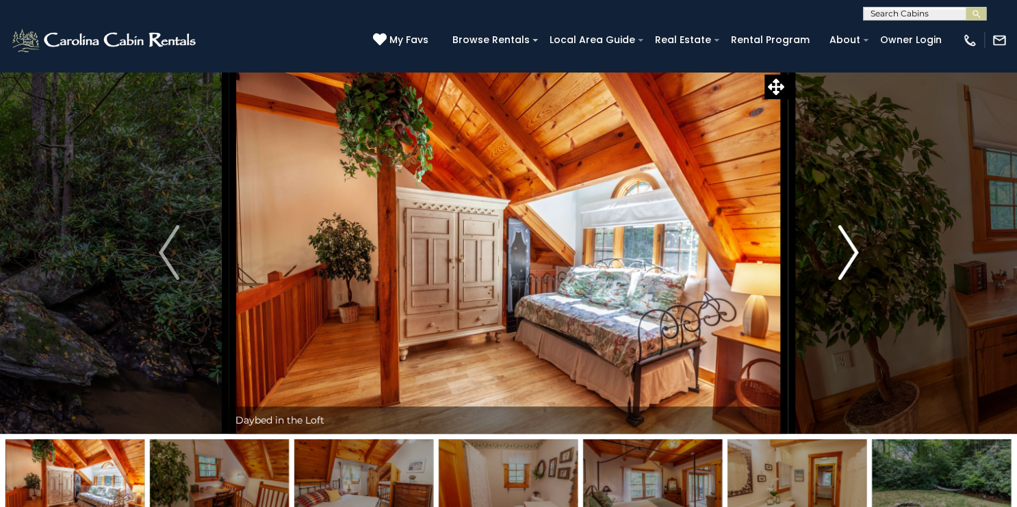
click at [867, 243] on button "Next" at bounding box center [849, 252] width 120 height 363
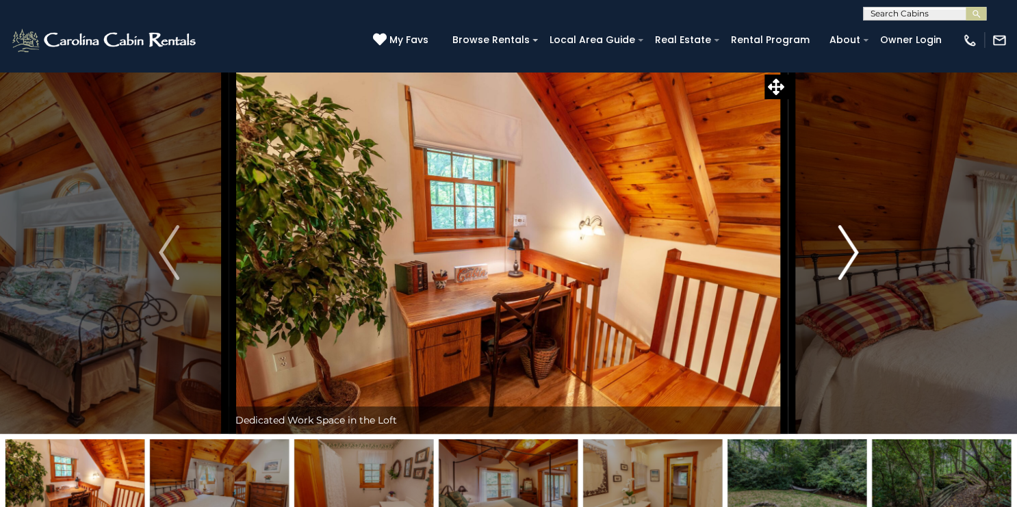
click at [867, 243] on button "Next" at bounding box center [849, 252] width 120 height 363
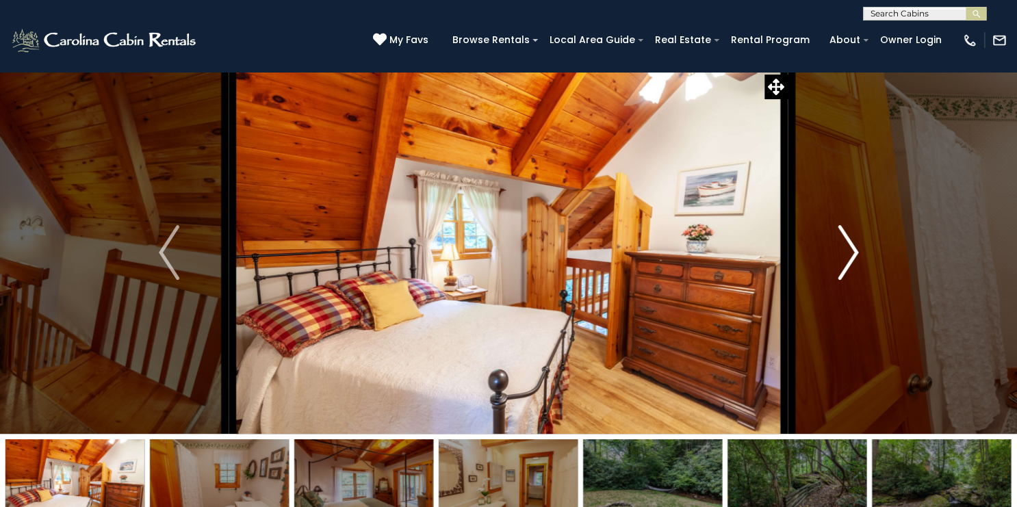
click at [866, 243] on button "Next" at bounding box center [849, 252] width 120 height 363
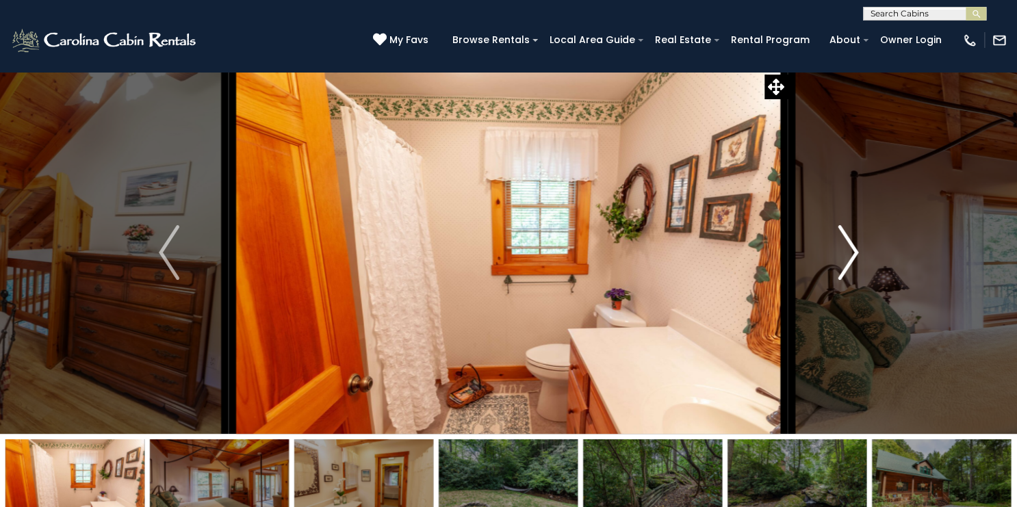
click at [866, 243] on button "Next" at bounding box center [849, 252] width 120 height 363
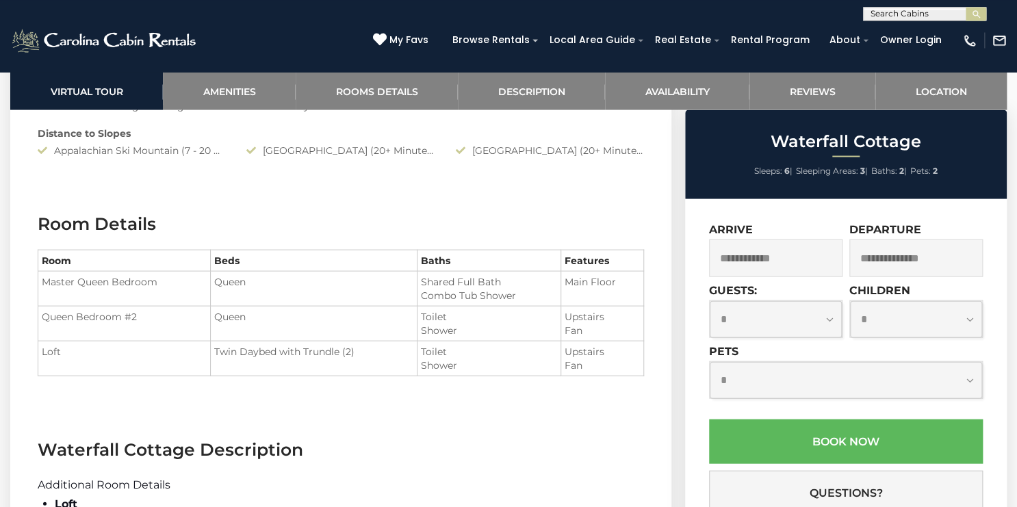
scroll to position [1373, 0]
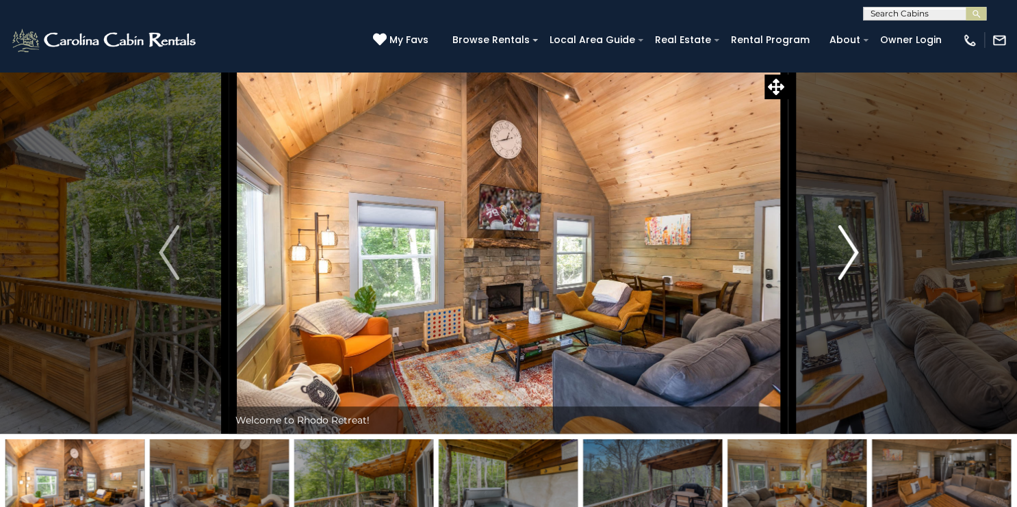
click at [861, 251] on button "Next" at bounding box center [849, 252] width 120 height 363
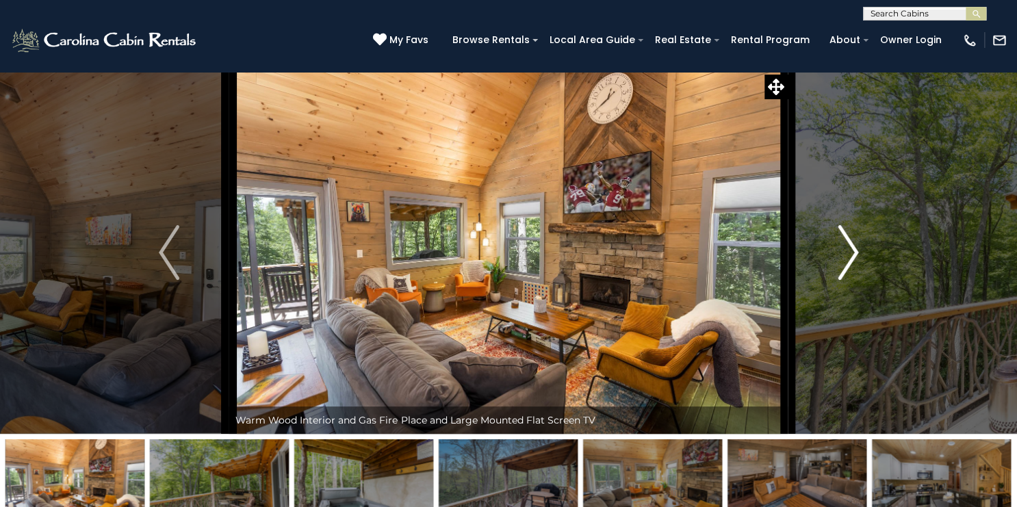
click at [828, 281] on button "Next" at bounding box center [849, 252] width 120 height 363
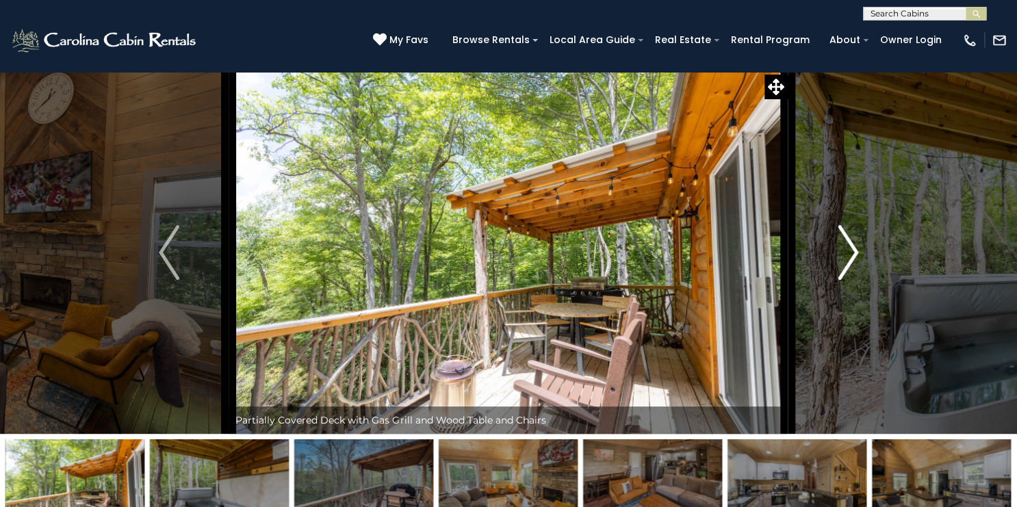
click at [828, 281] on button "Next" at bounding box center [849, 252] width 120 height 363
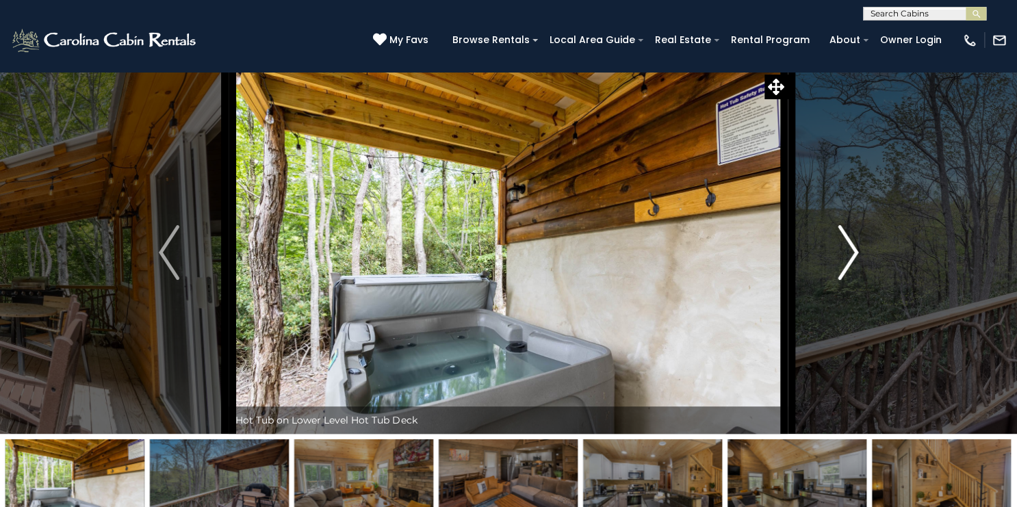
click at [828, 281] on button "Next" at bounding box center [849, 252] width 120 height 363
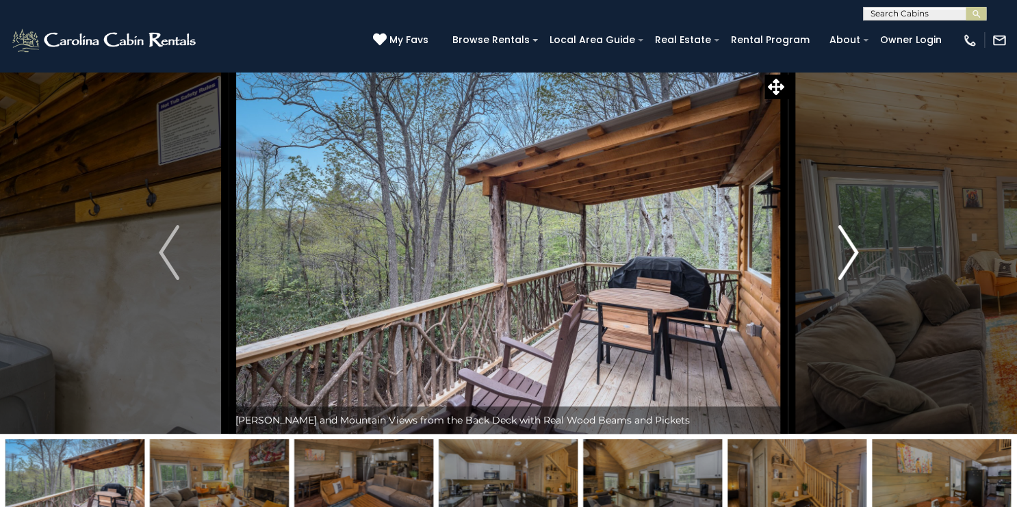
click at [828, 281] on button "Next" at bounding box center [849, 252] width 120 height 363
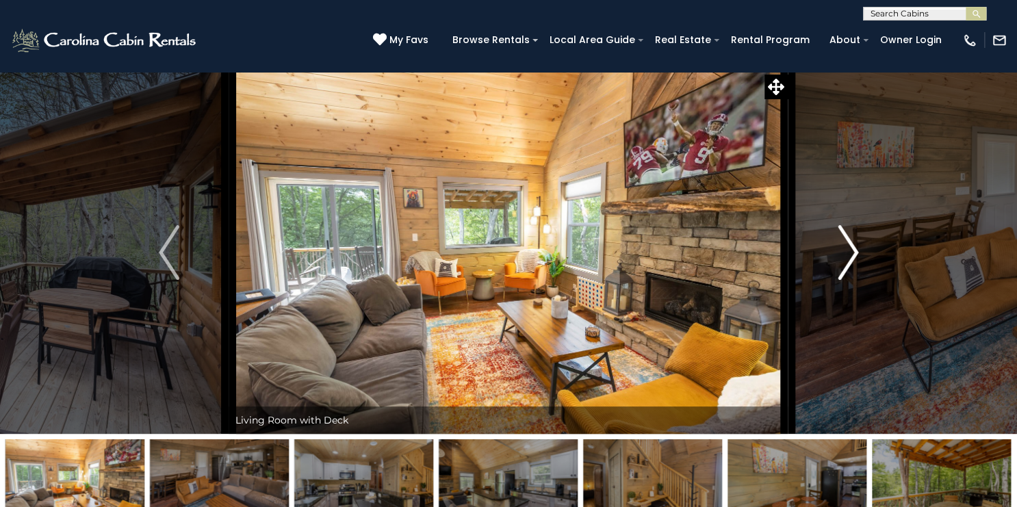
click at [828, 282] on button "Next" at bounding box center [849, 252] width 120 height 363
